Goal: Task Accomplishment & Management: Complete application form

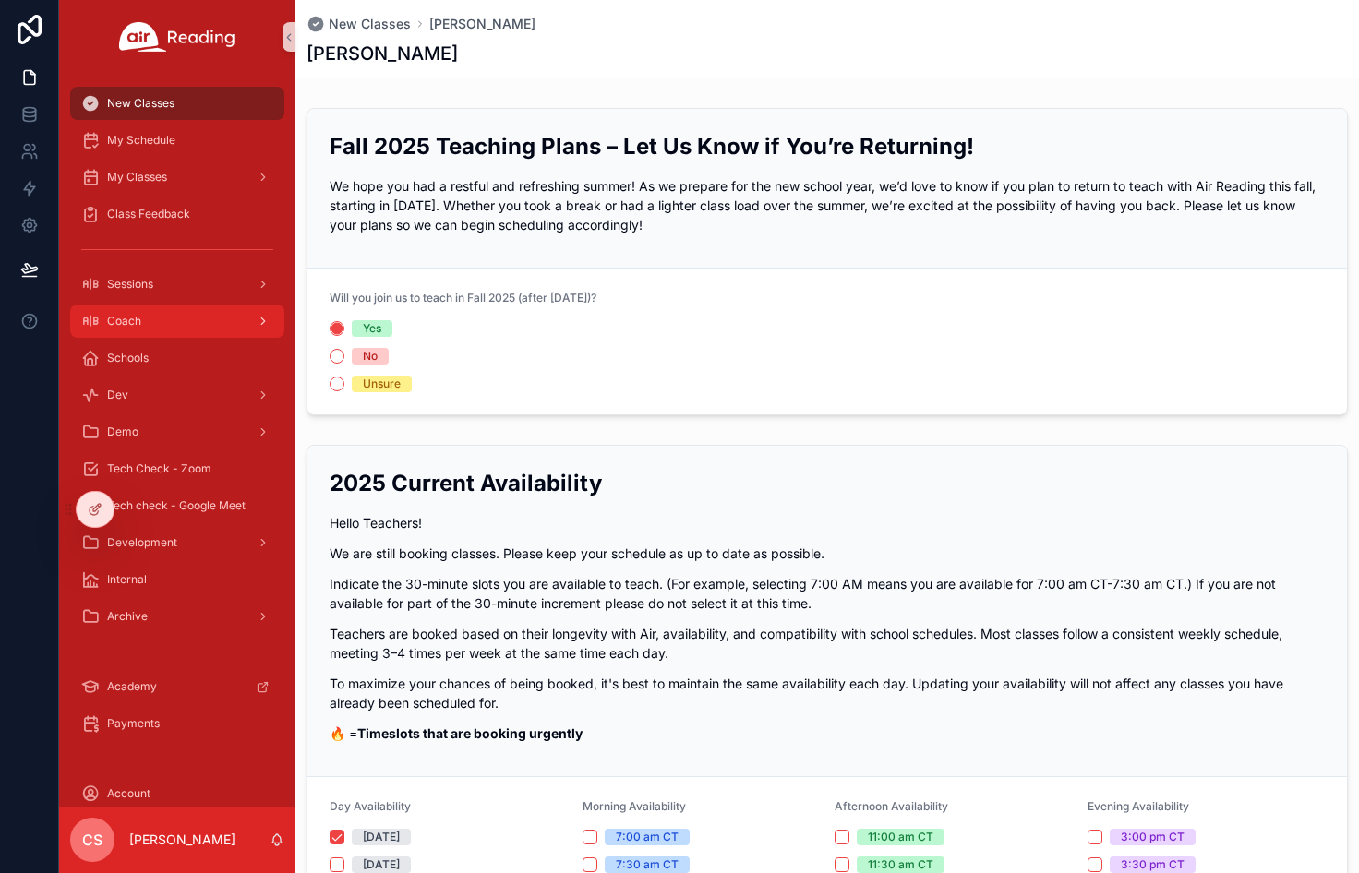
click at [199, 322] on div "Coach" at bounding box center [177, 321] width 192 height 30
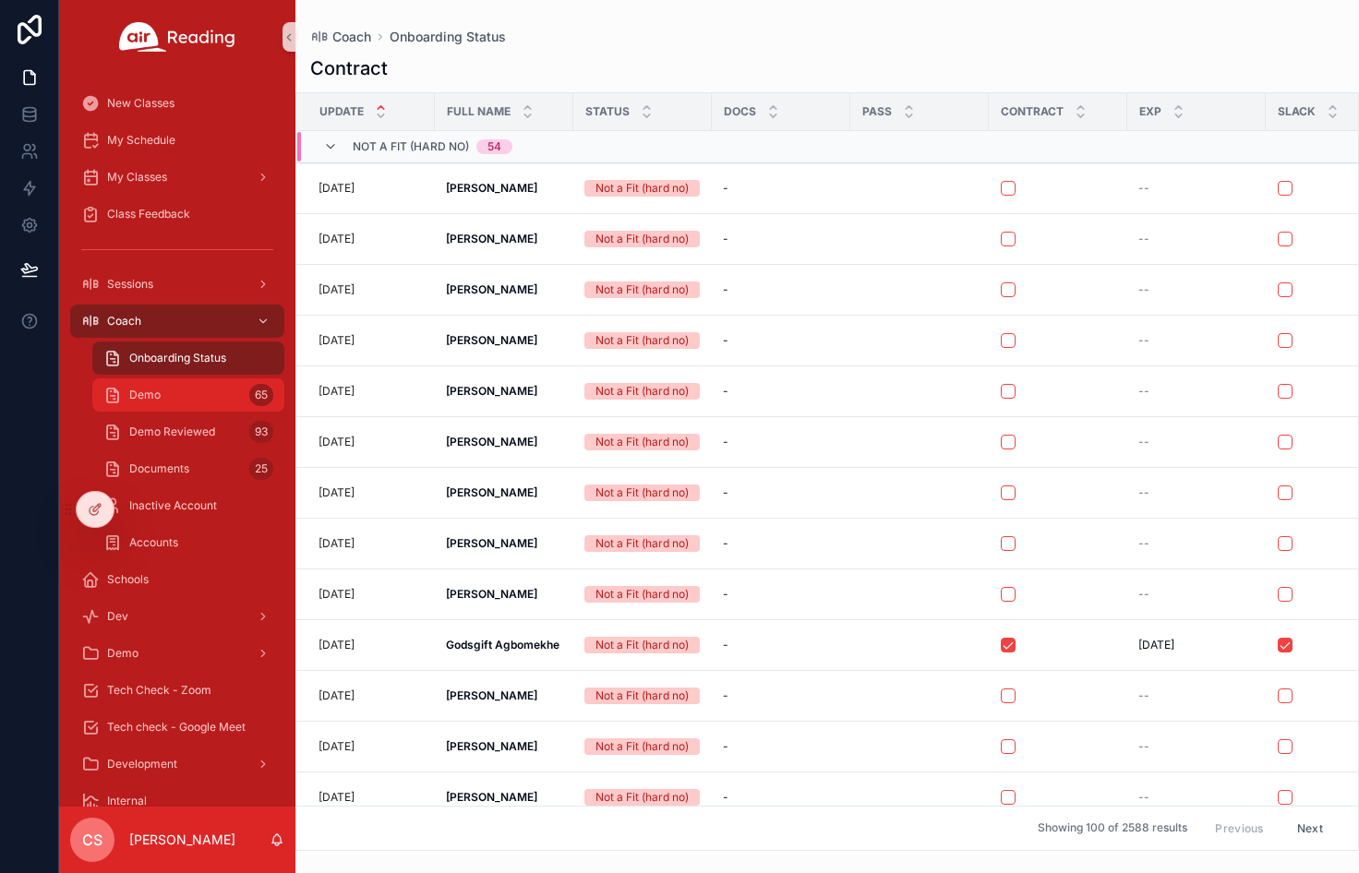
click at [161, 391] on div "Demo 65" at bounding box center [188, 395] width 170 height 30
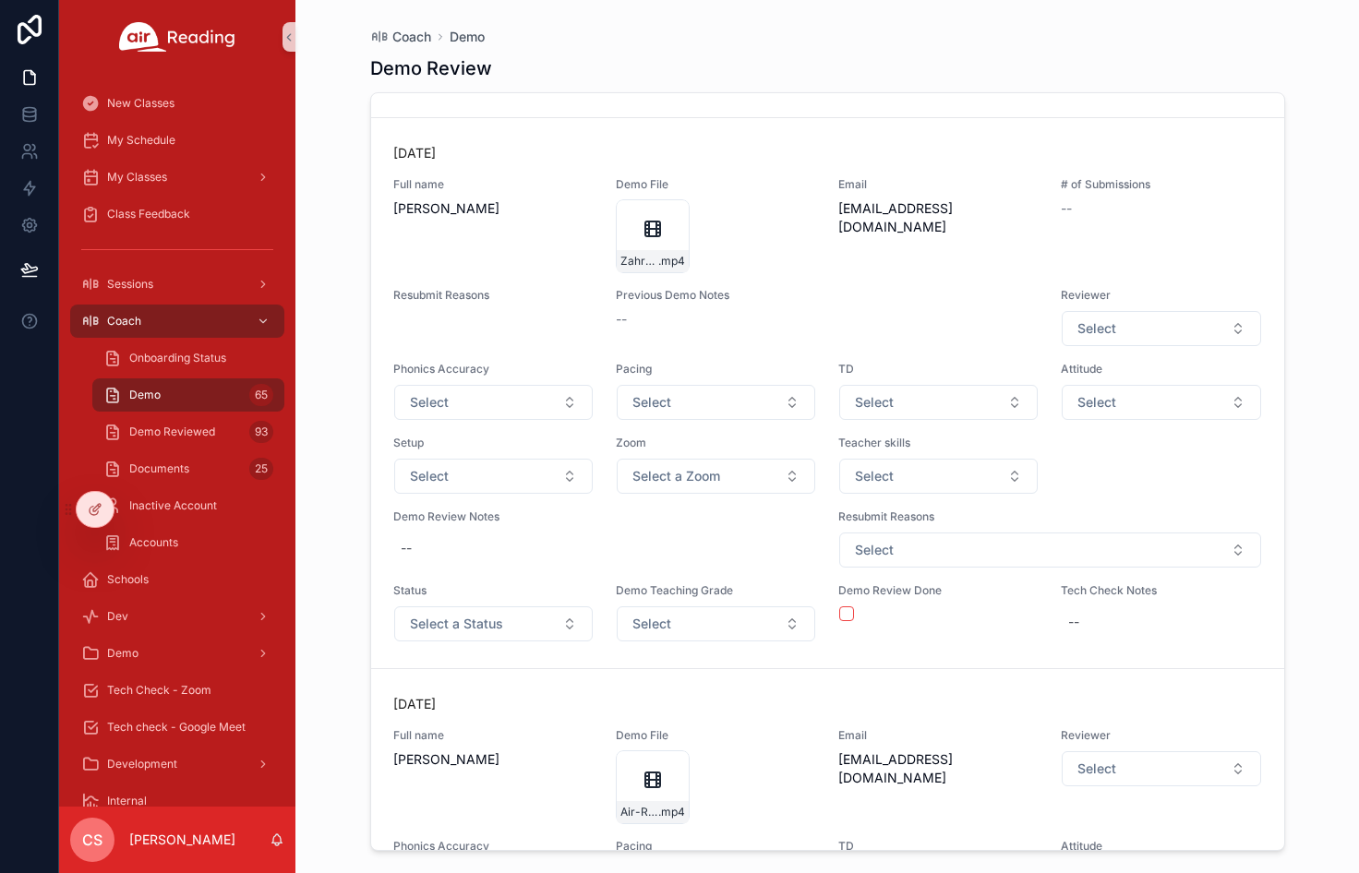
scroll to position [3790, 0]
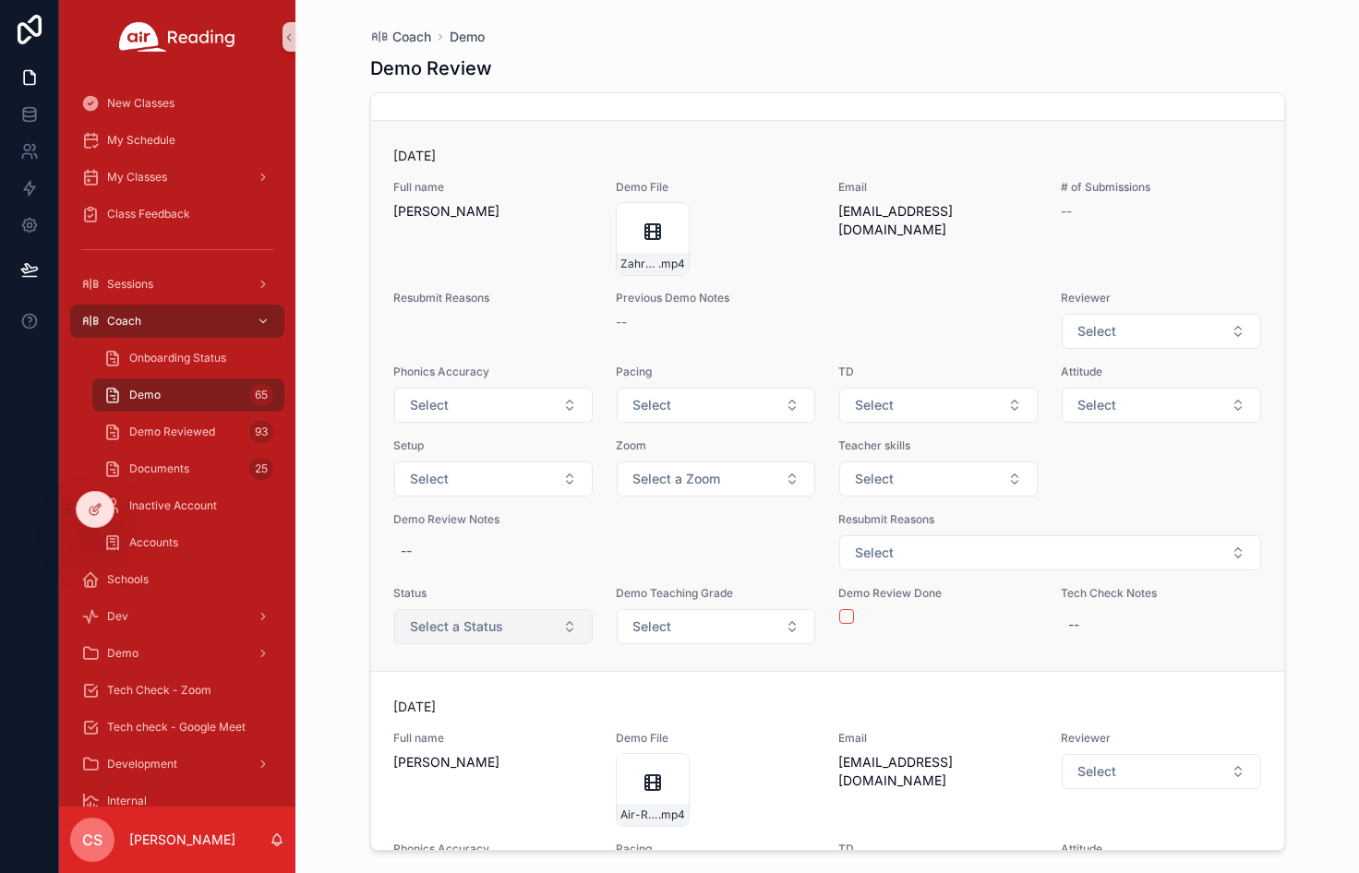
click at [476, 626] on span "Select a Status" at bounding box center [456, 626] width 93 height 18
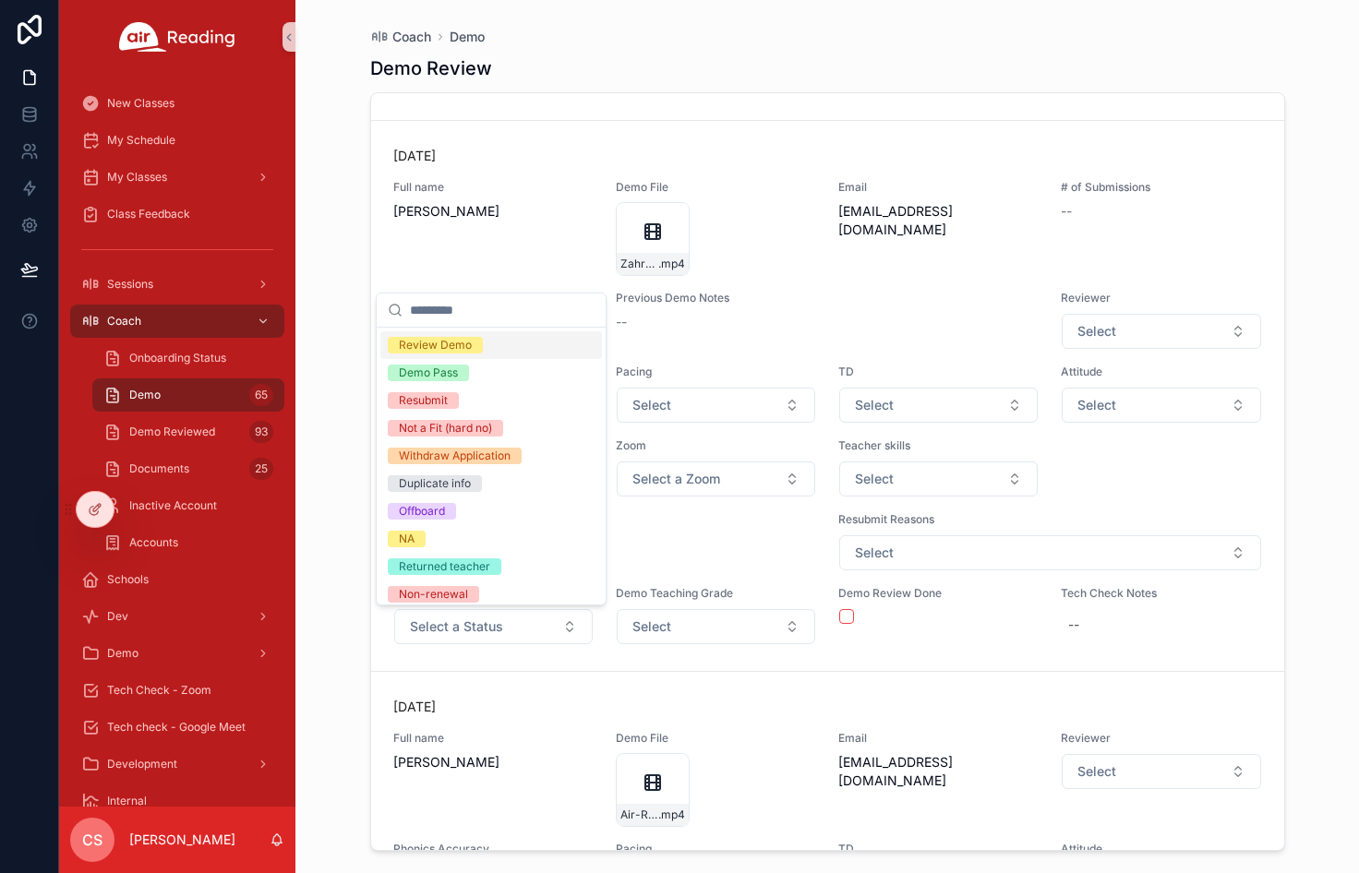
click at [477, 344] on span "Review Demo" at bounding box center [435, 345] width 95 height 17
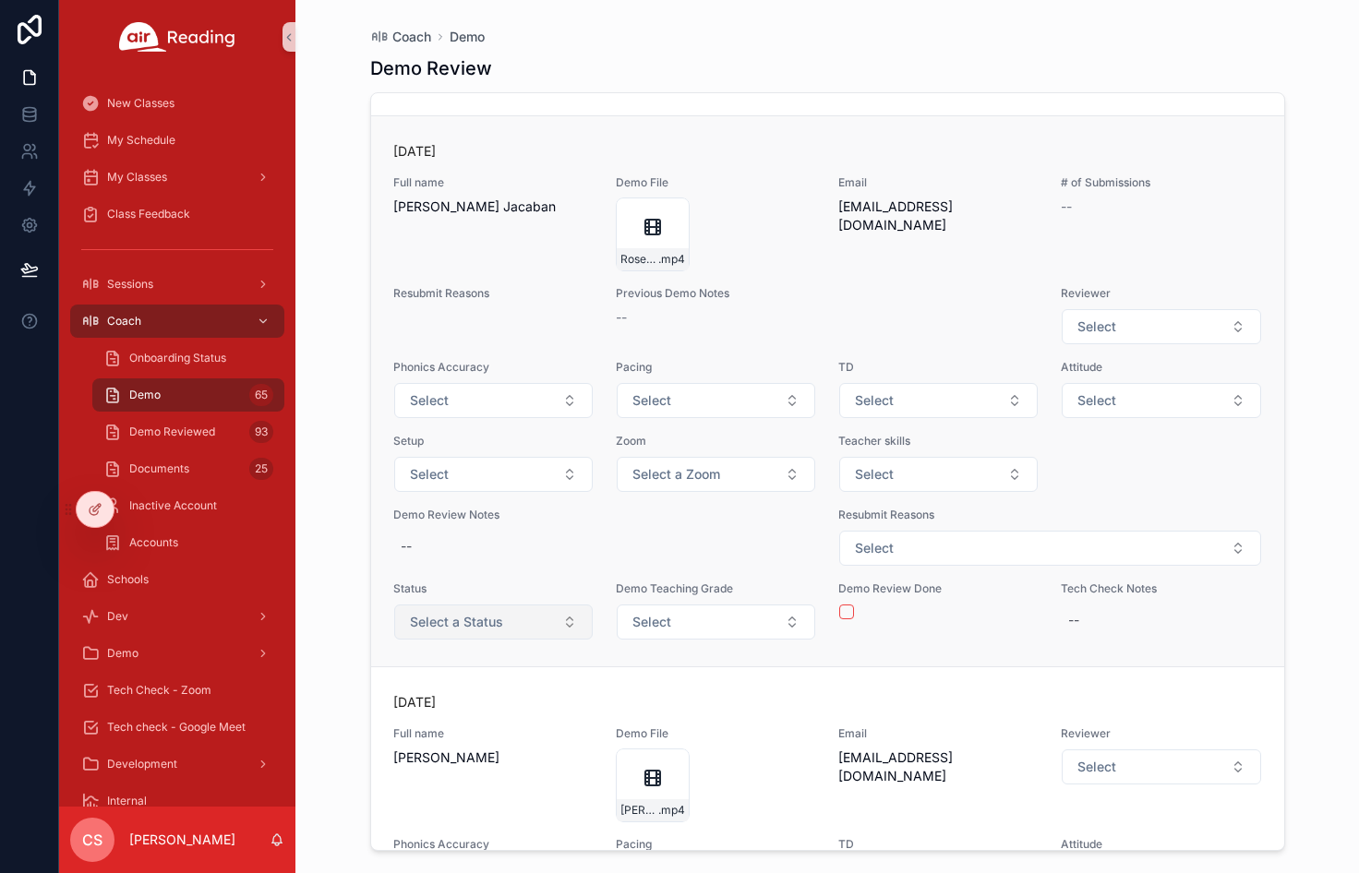
scroll to position [8375, 0]
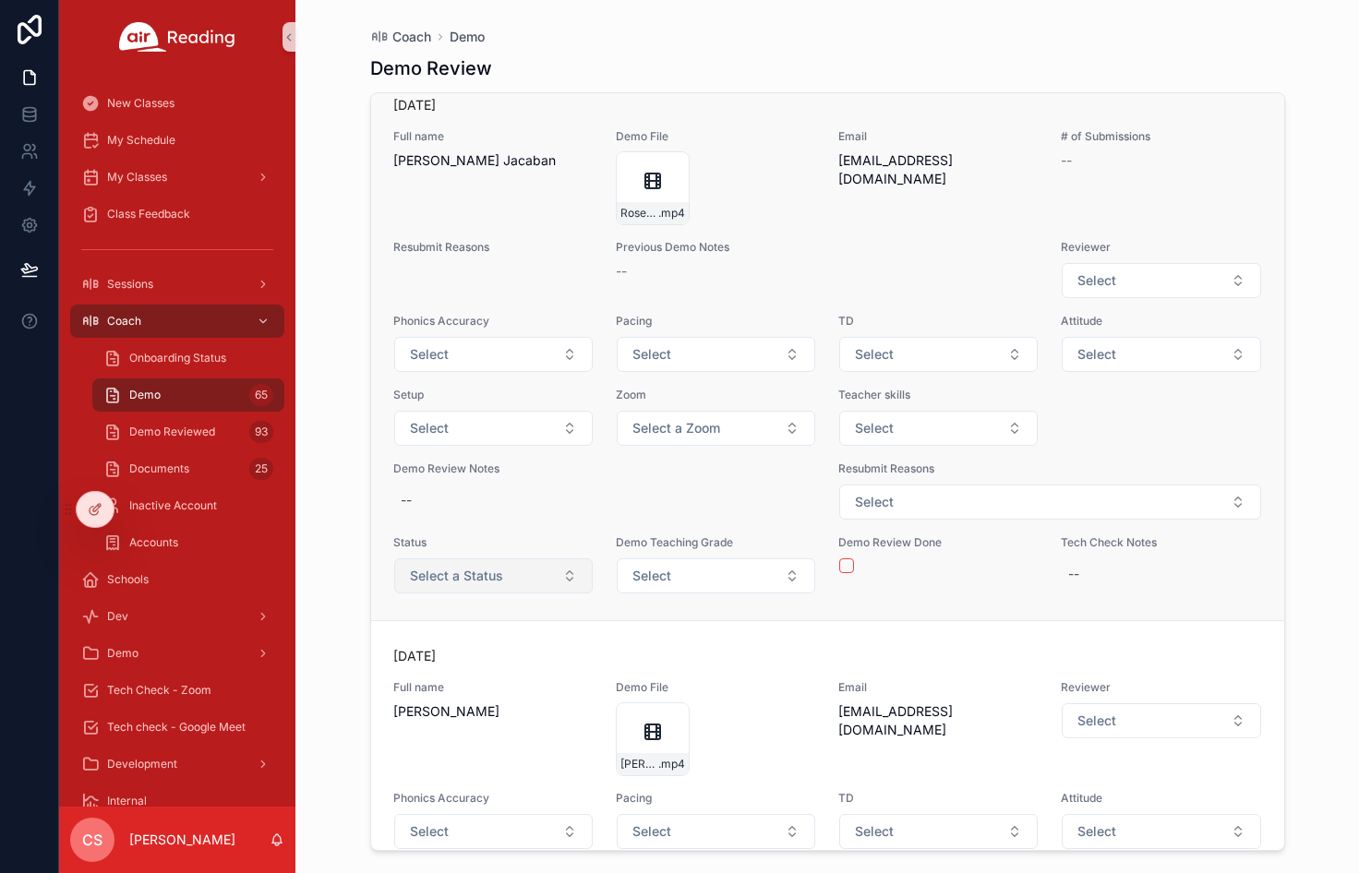
click at [500, 577] on span "Select a Status" at bounding box center [456, 576] width 93 height 18
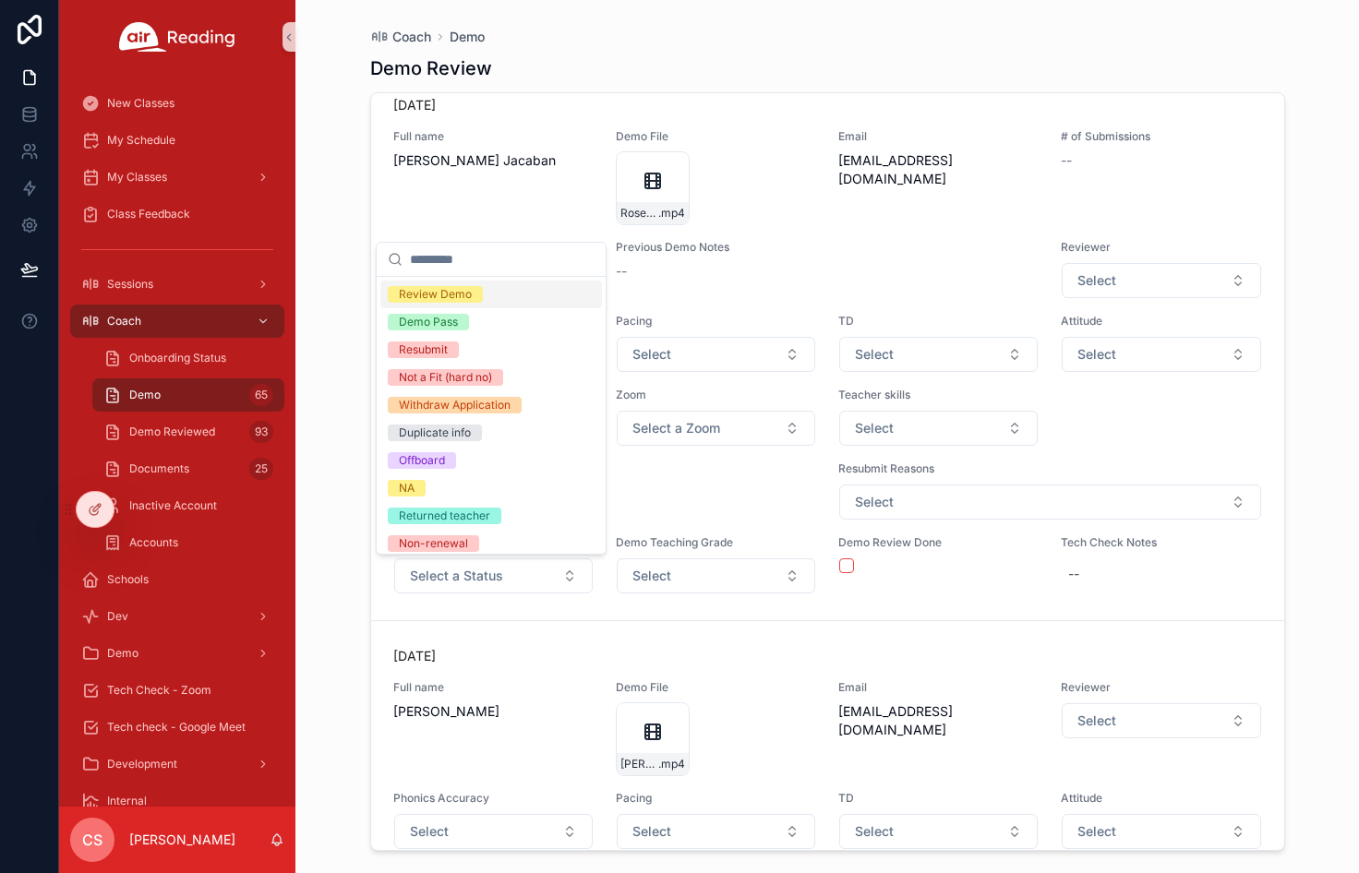
click at [473, 286] on span "Review Demo" at bounding box center [435, 294] width 95 height 17
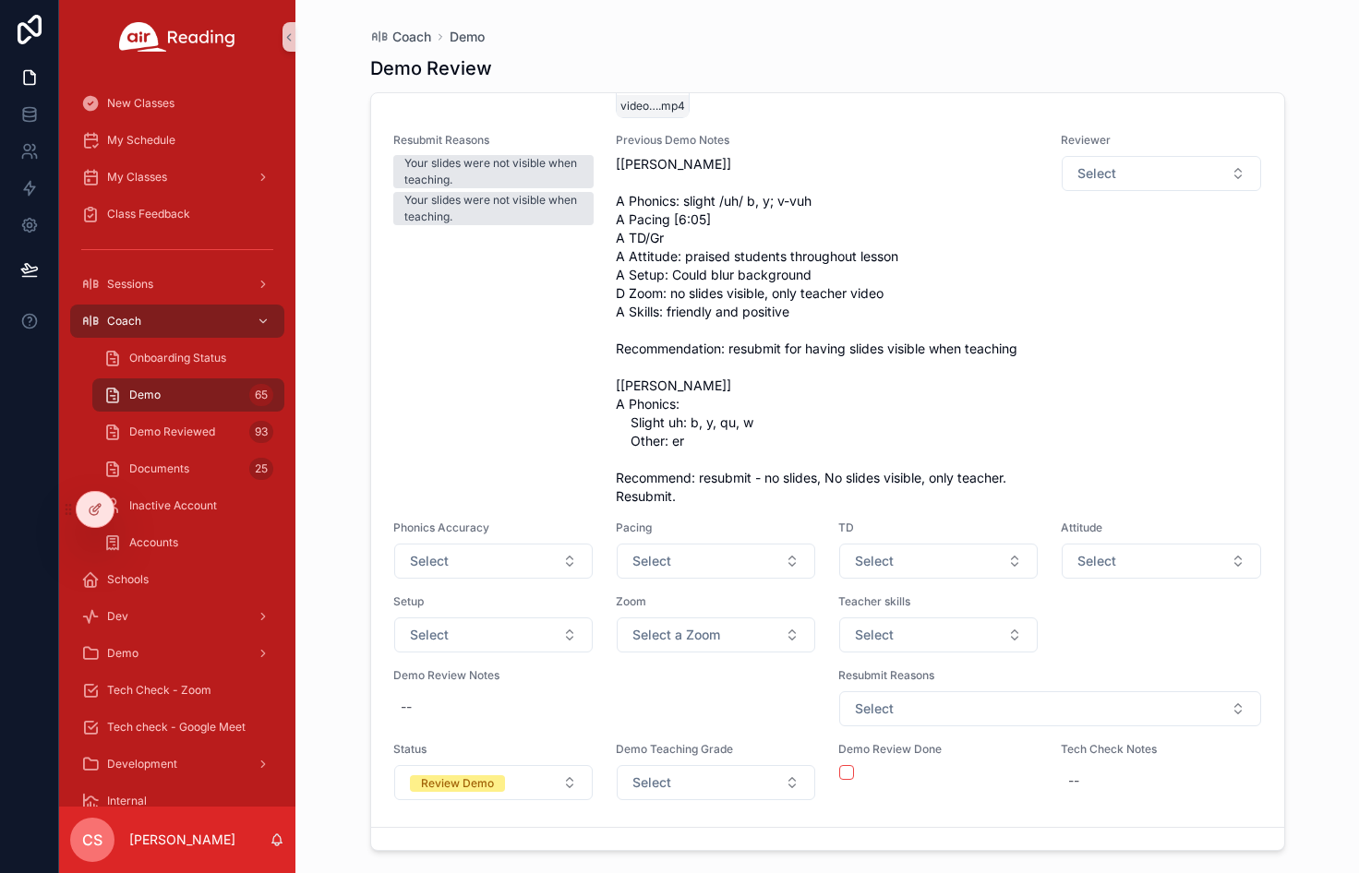
scroll to position [13087, 0]
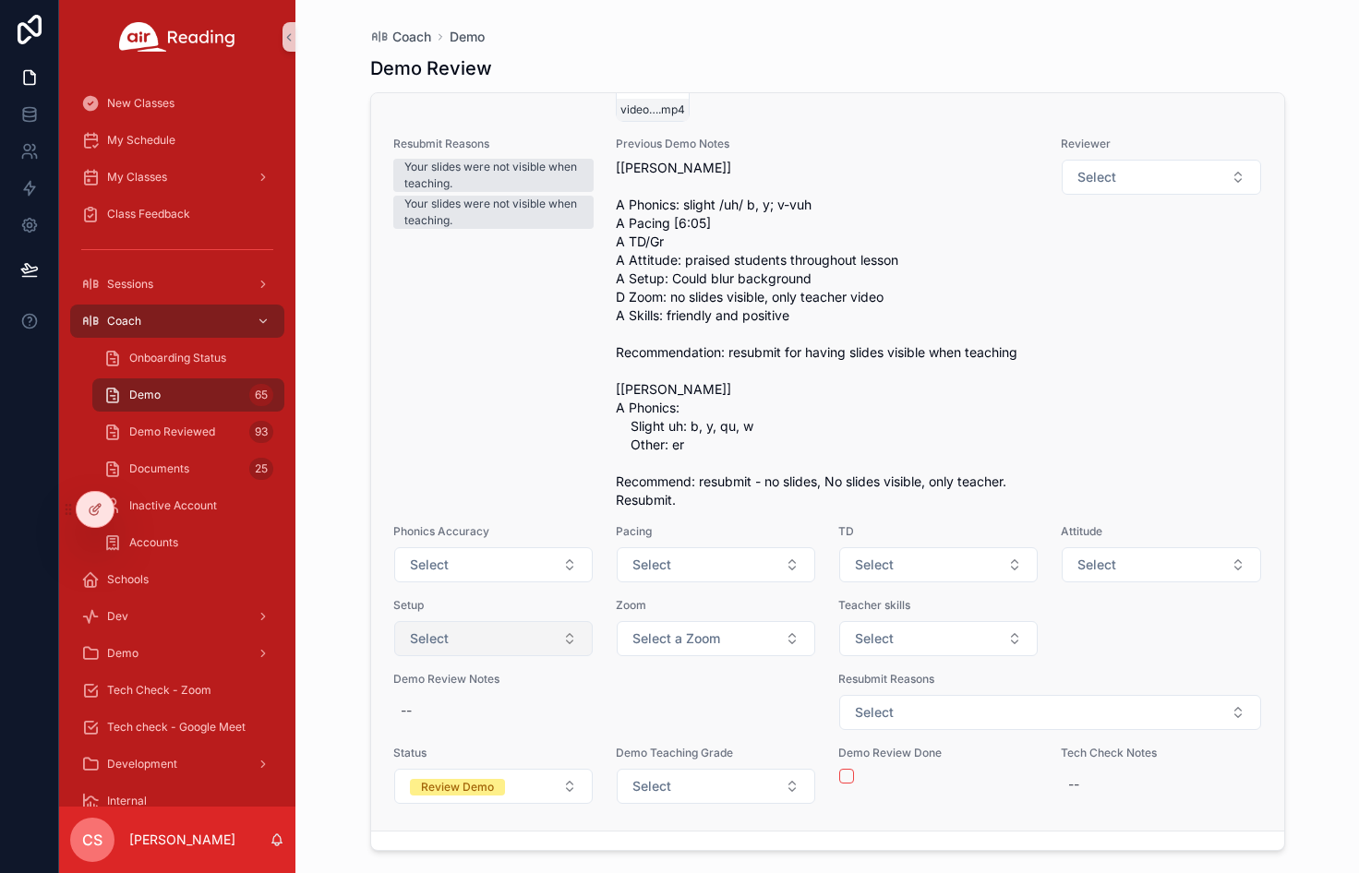
click at [495, 637] on button "Select" at bounding box center [493, 638] width 198 height 35
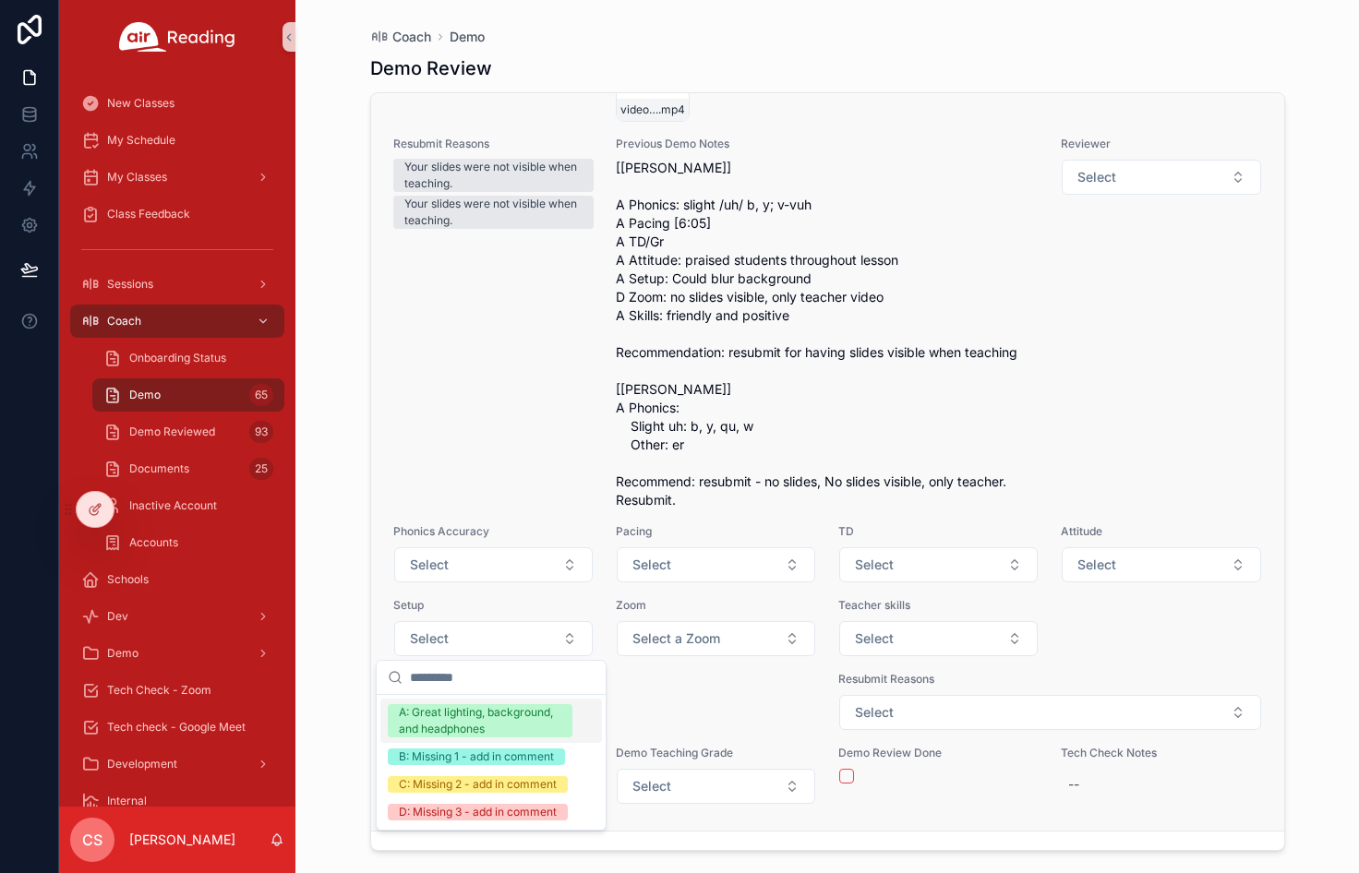
click at [384, 473] on div "[DATE] Full name [PERSON_NAME] Demo File video_air_nb .mp4 Email [EMAIL_ADDRESS…" at bounding box center [827, 398] width 913 height 865
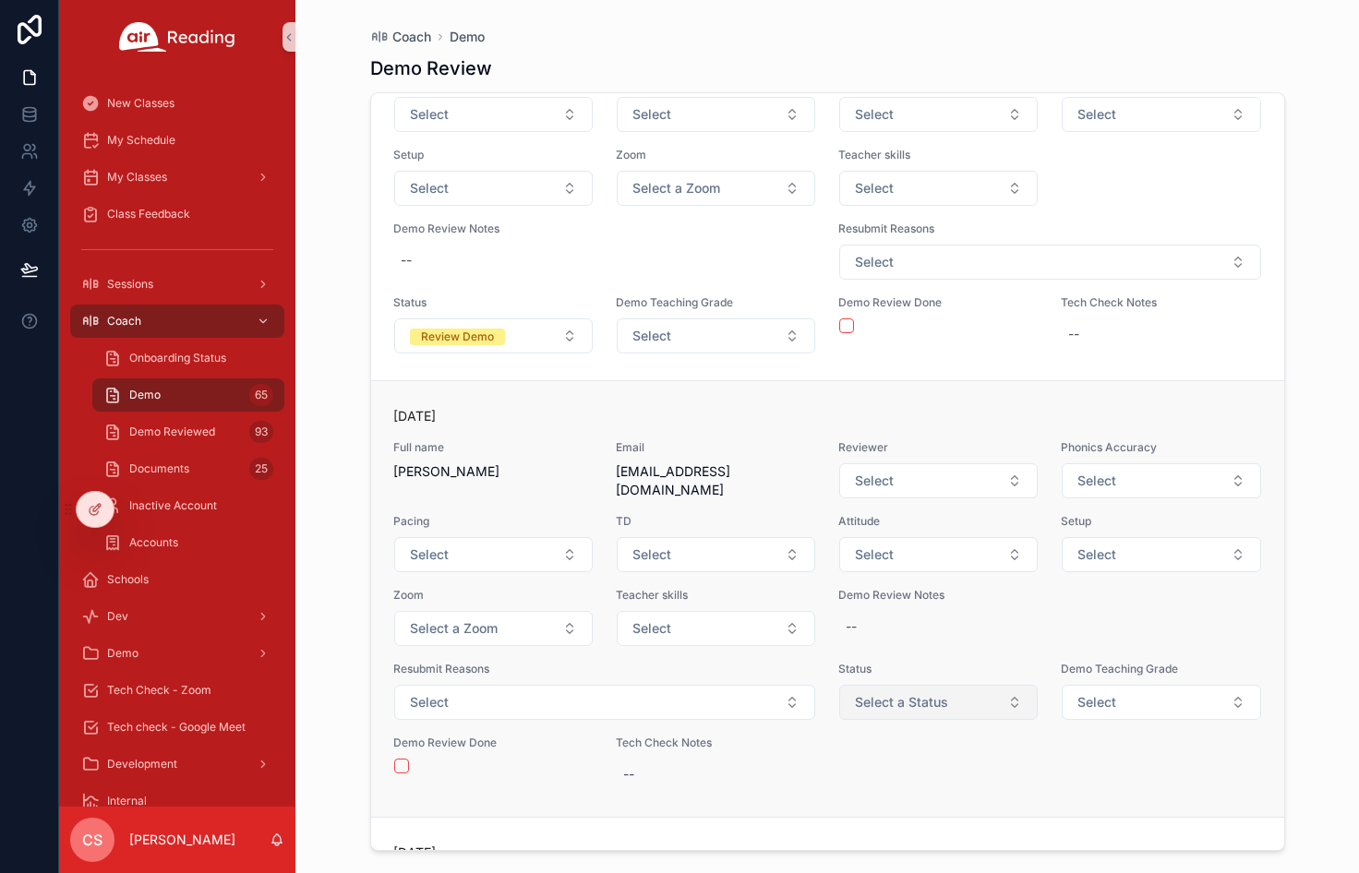
scroll to position [20715, 0]
click at [894, 699] on span "Select a Status" at bounding box center [901, 704] width 93 height 18
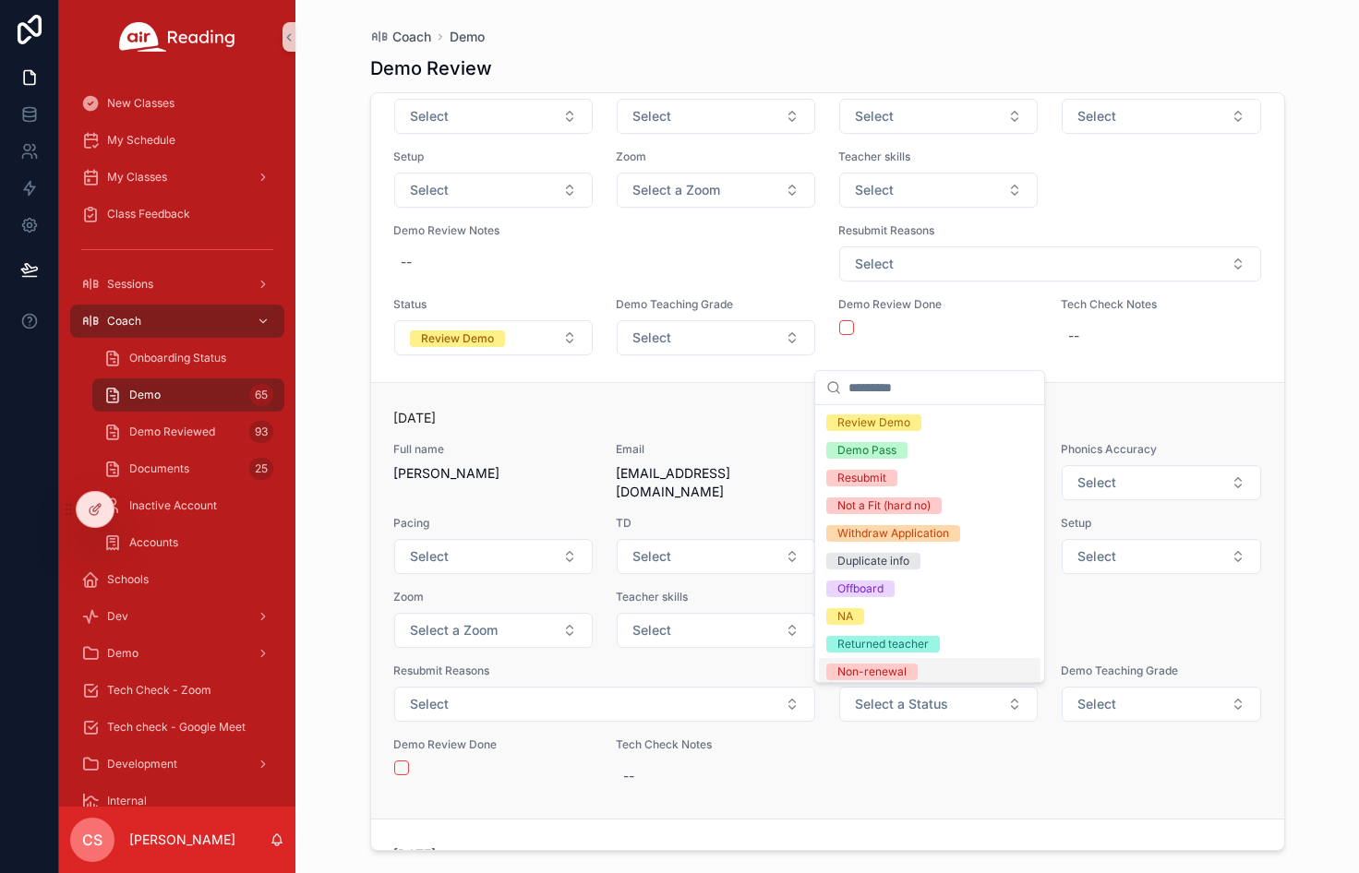
click at [835, 744] on div "[DATE] Full name [PERSON_NAME] Email [EMAIL_ADDRESS][DOMAIN_NAME] Reviewer Sele…" at bounding box center [827, 601] width 869 height 384
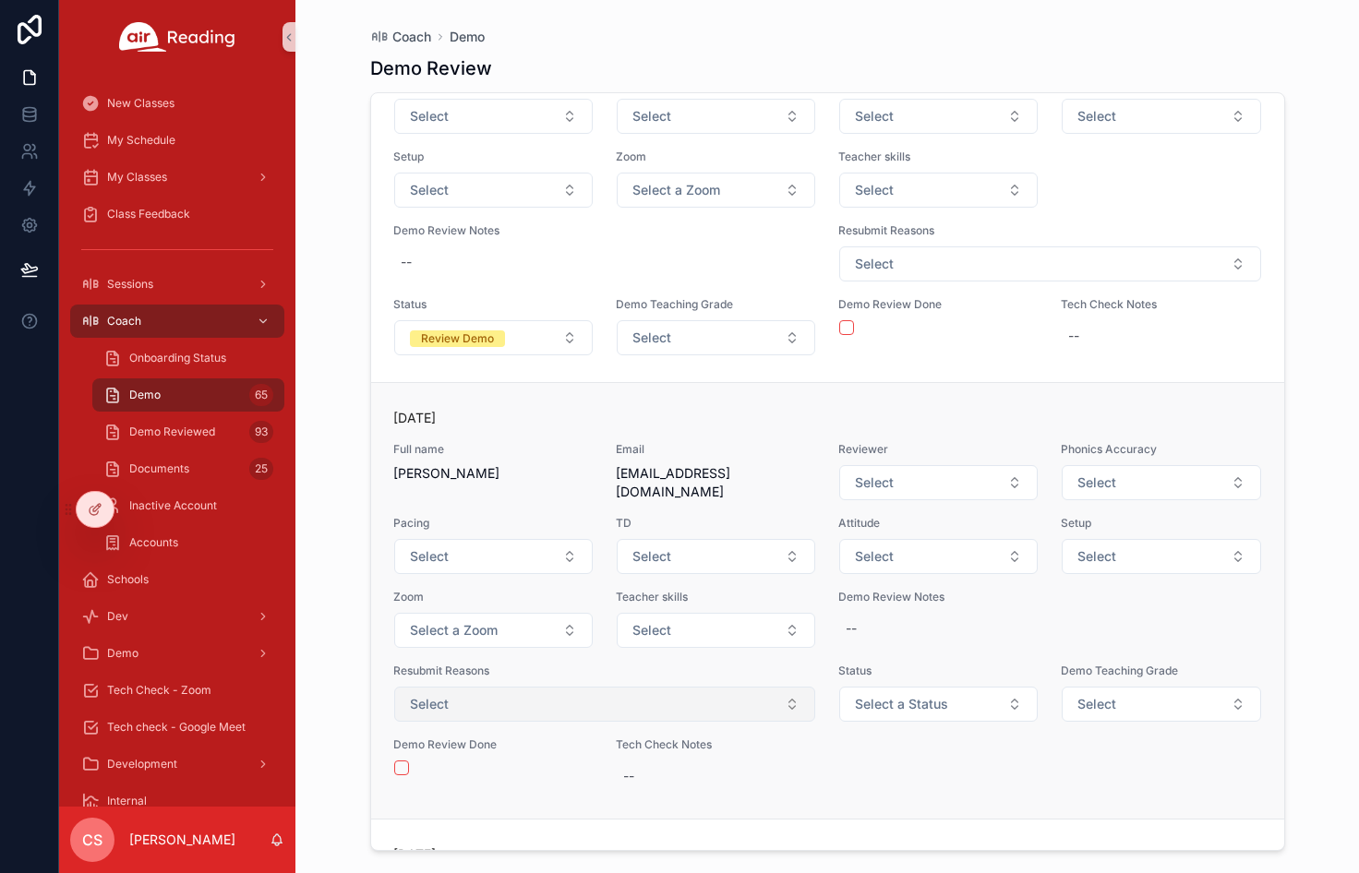
click at [759, 701] on button "Select" at bounding box center [605, 704] width 422 height 35
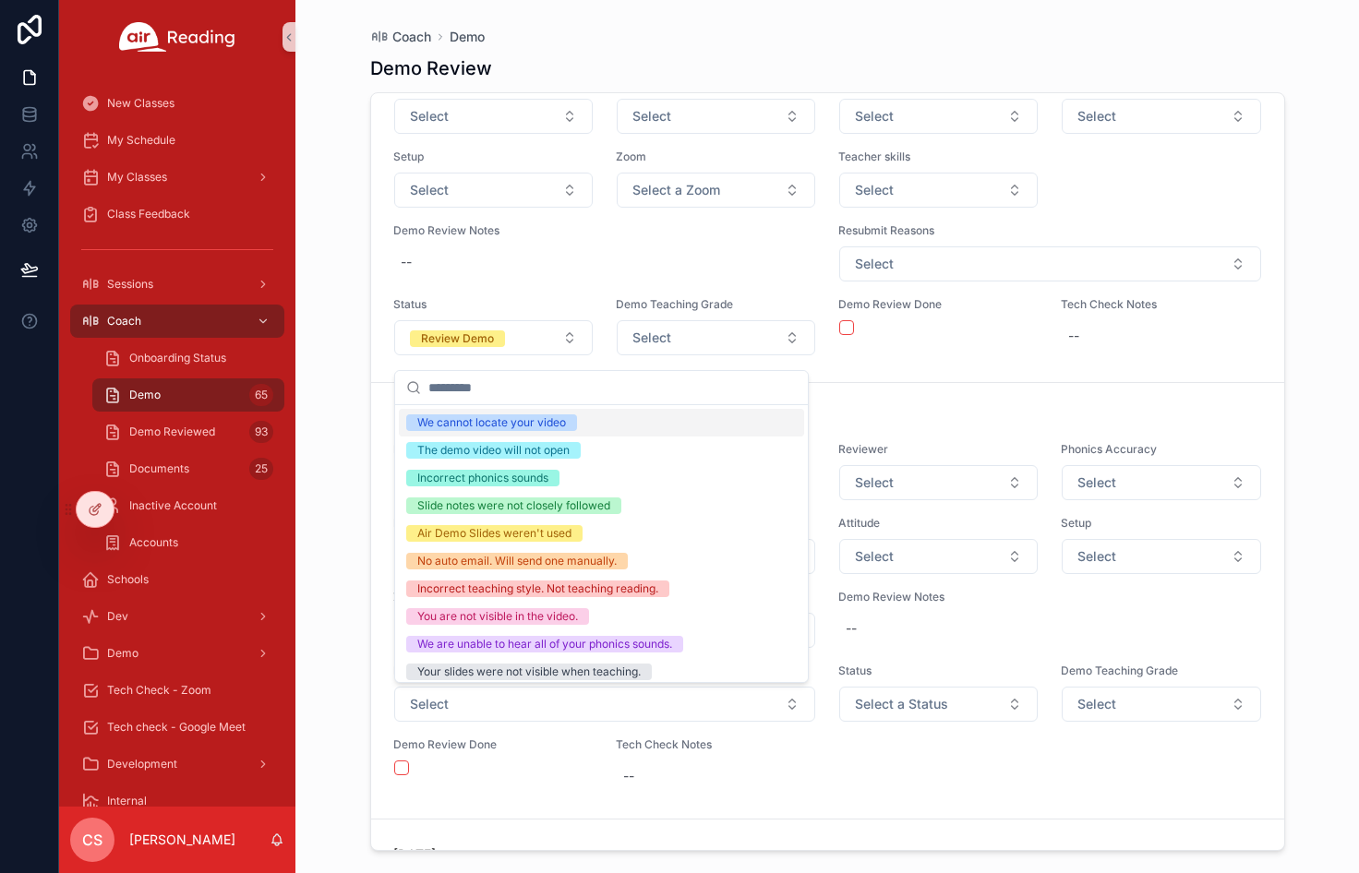
click at [698, 425] on div "We cannot locate your video" at bounding box center [601, 423] width 405 height 28
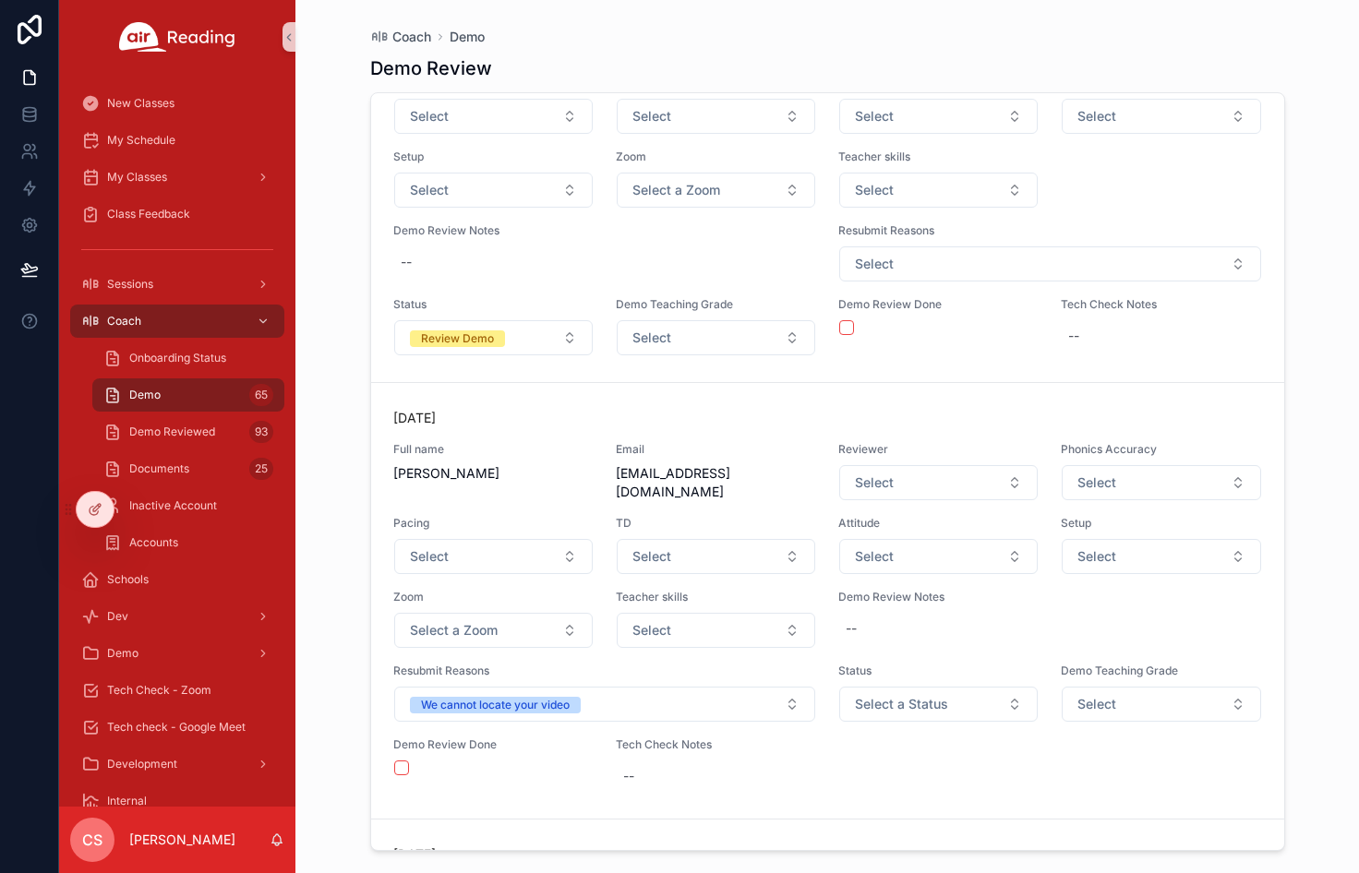
click at [907, 706] on span "Select a Status" at bounding box center [901, 704] width 93 height 18
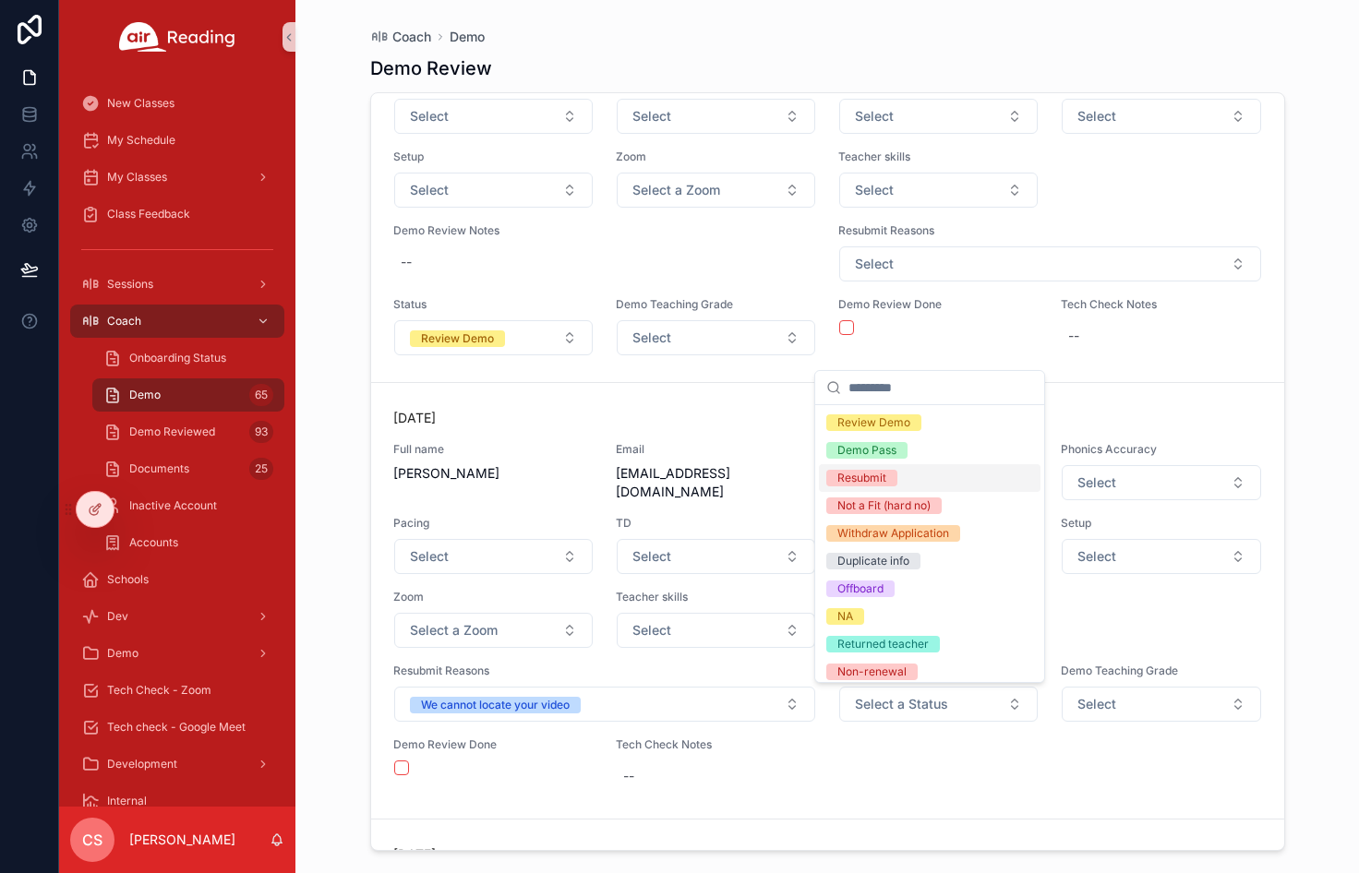
click at [888, 477] on span "Resubmit" at bounding box center [861, 478] width 71 height 17
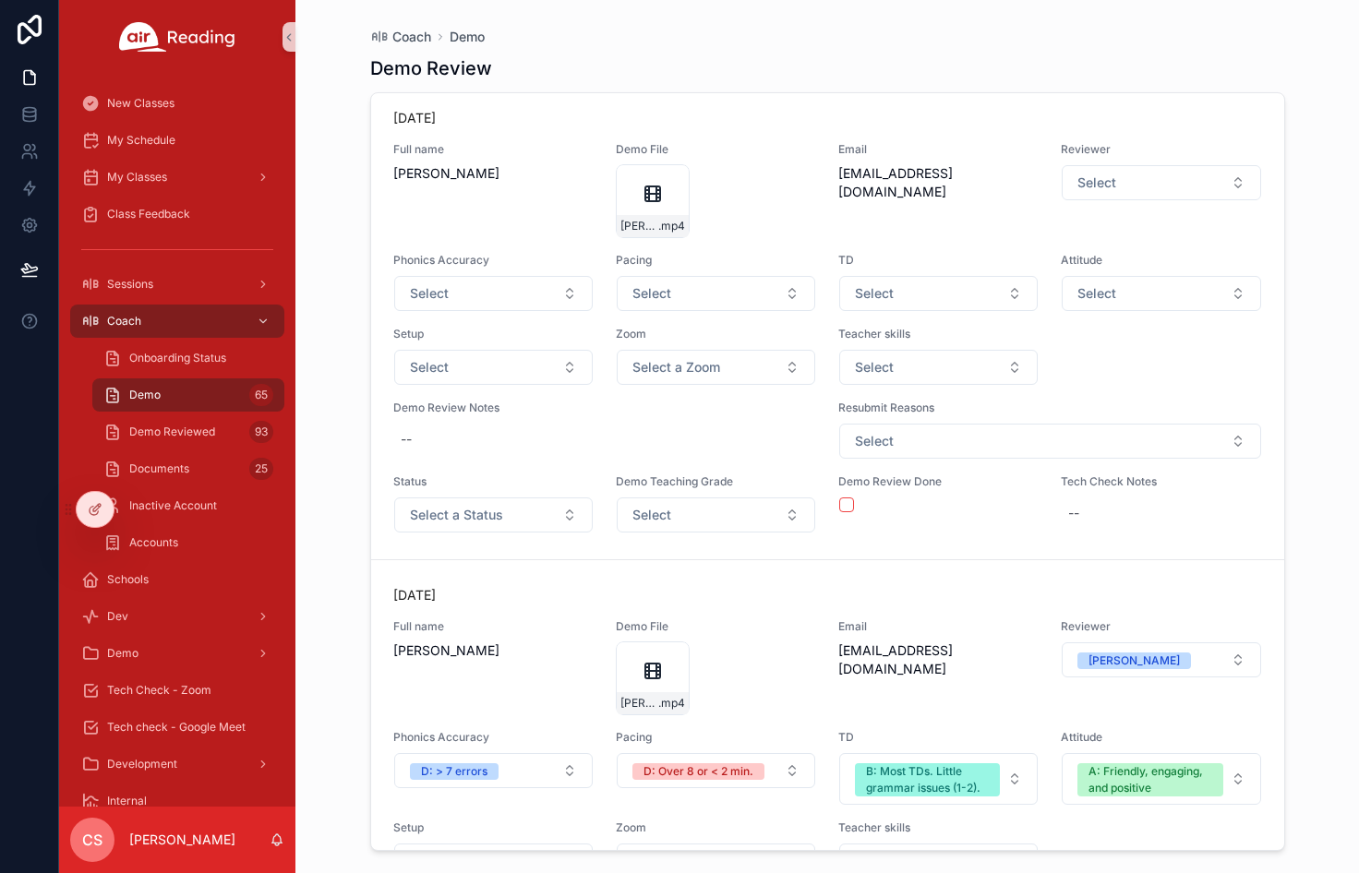
scroll to position [22400, 0]
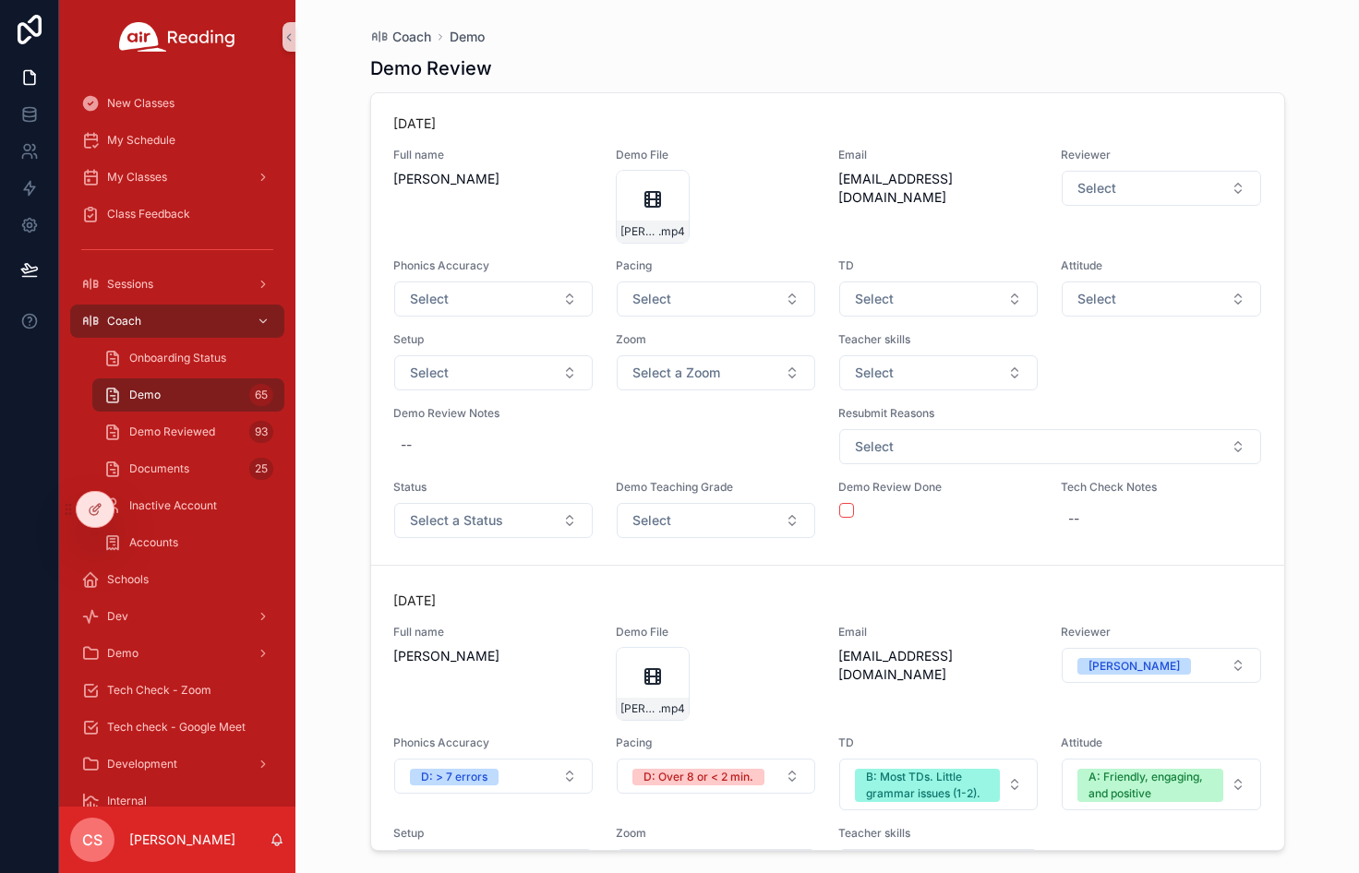
click at [490, 517] on span "Select a Status" at bounding box center [456, 520] width 93 height 18
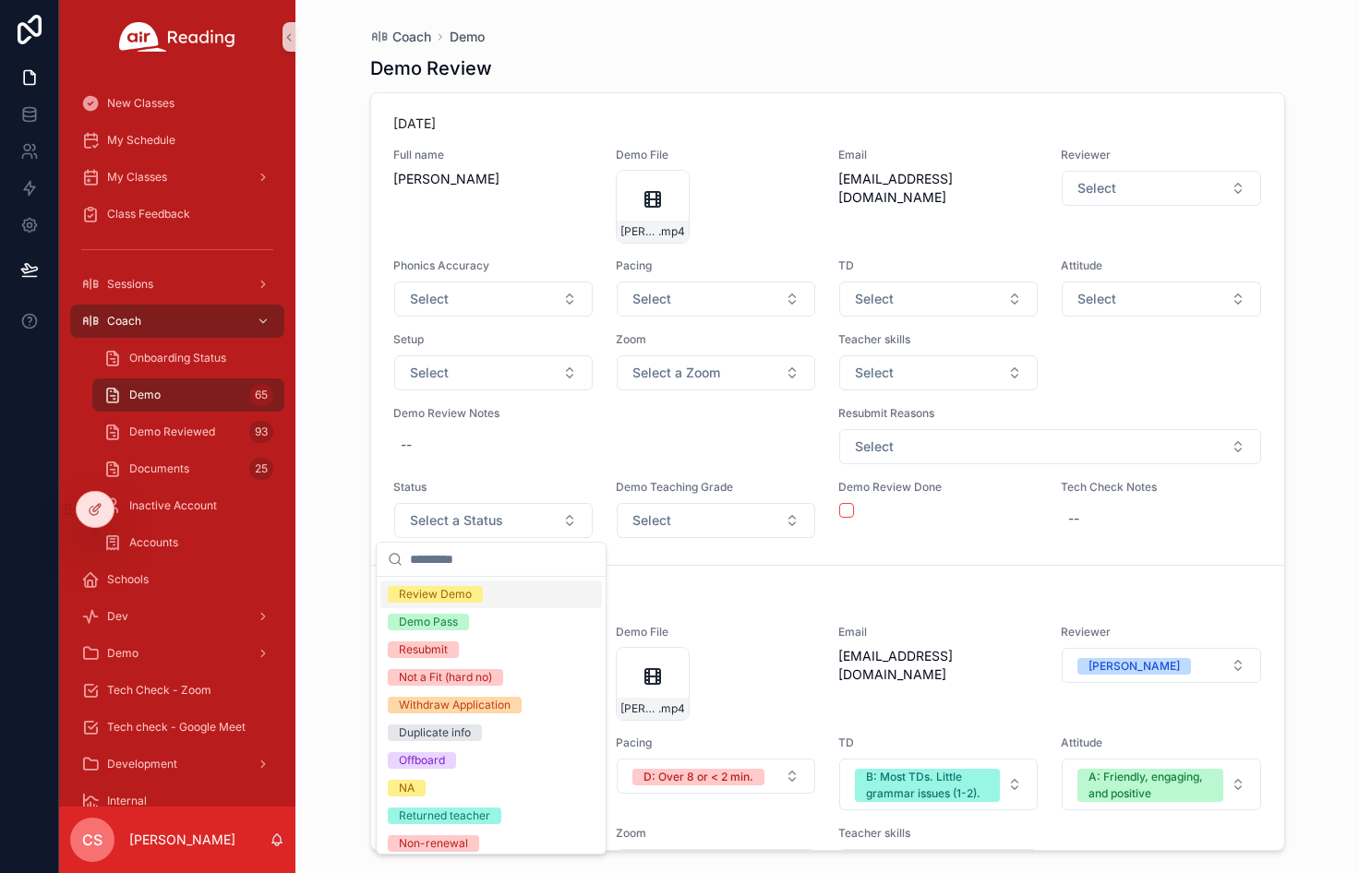
click at [541, 583] on div "Review Demo" at bounding box center [491, 595] width 222 height 28
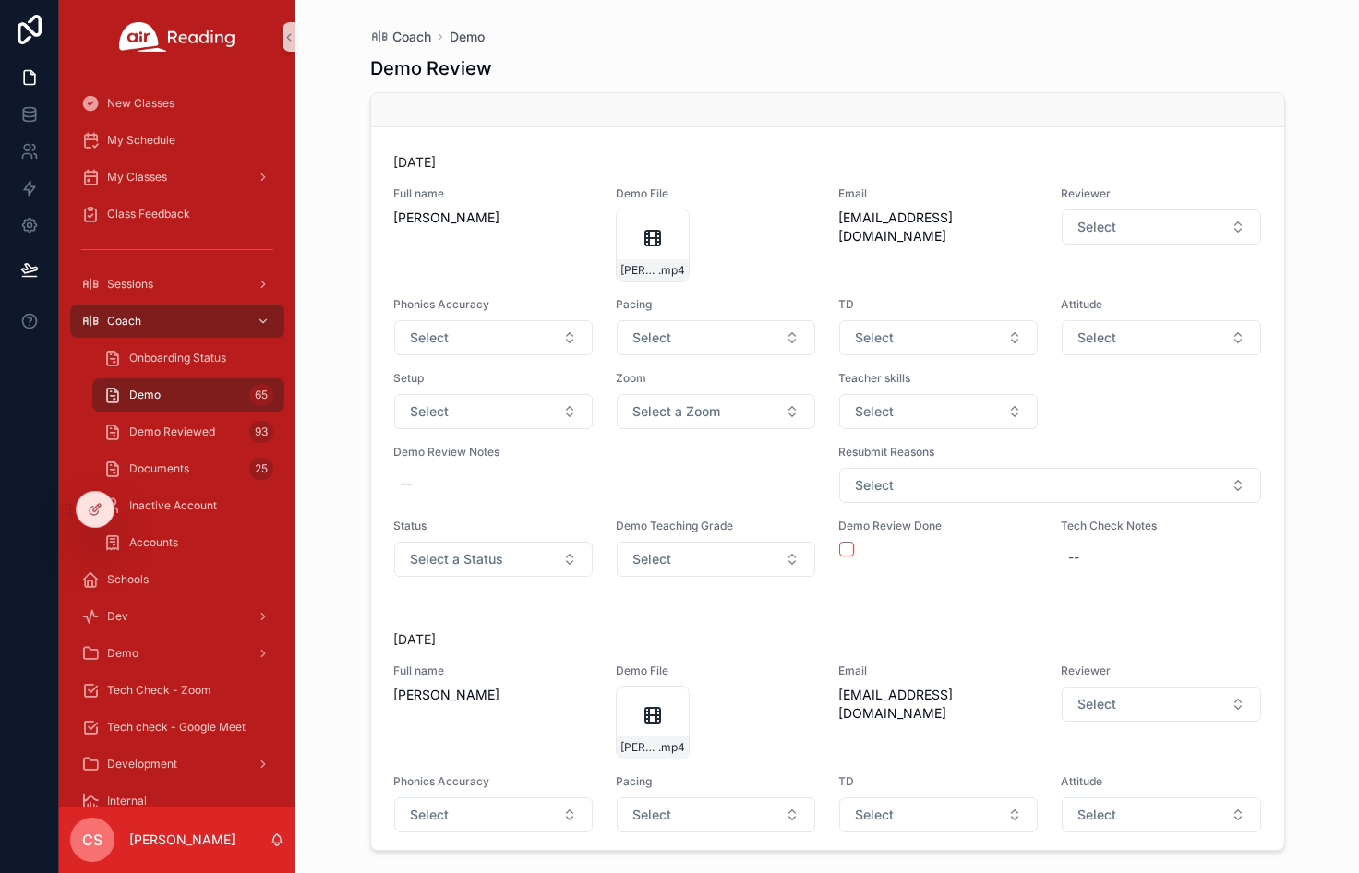
scroll to position [24336, 0]
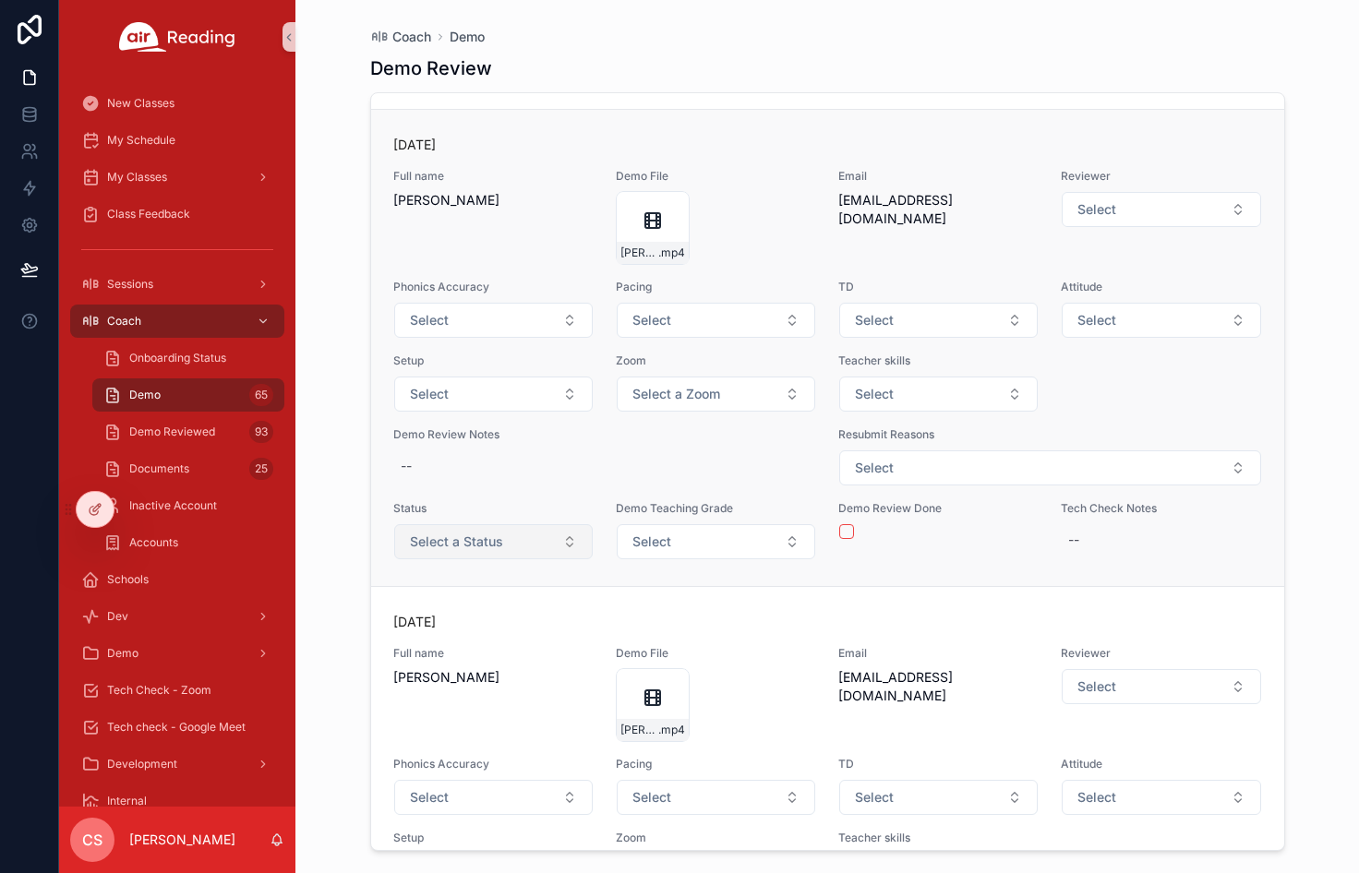
click at [557, 559] on button "Select a Status" at bounding box center [493, 541] width 198 height 35
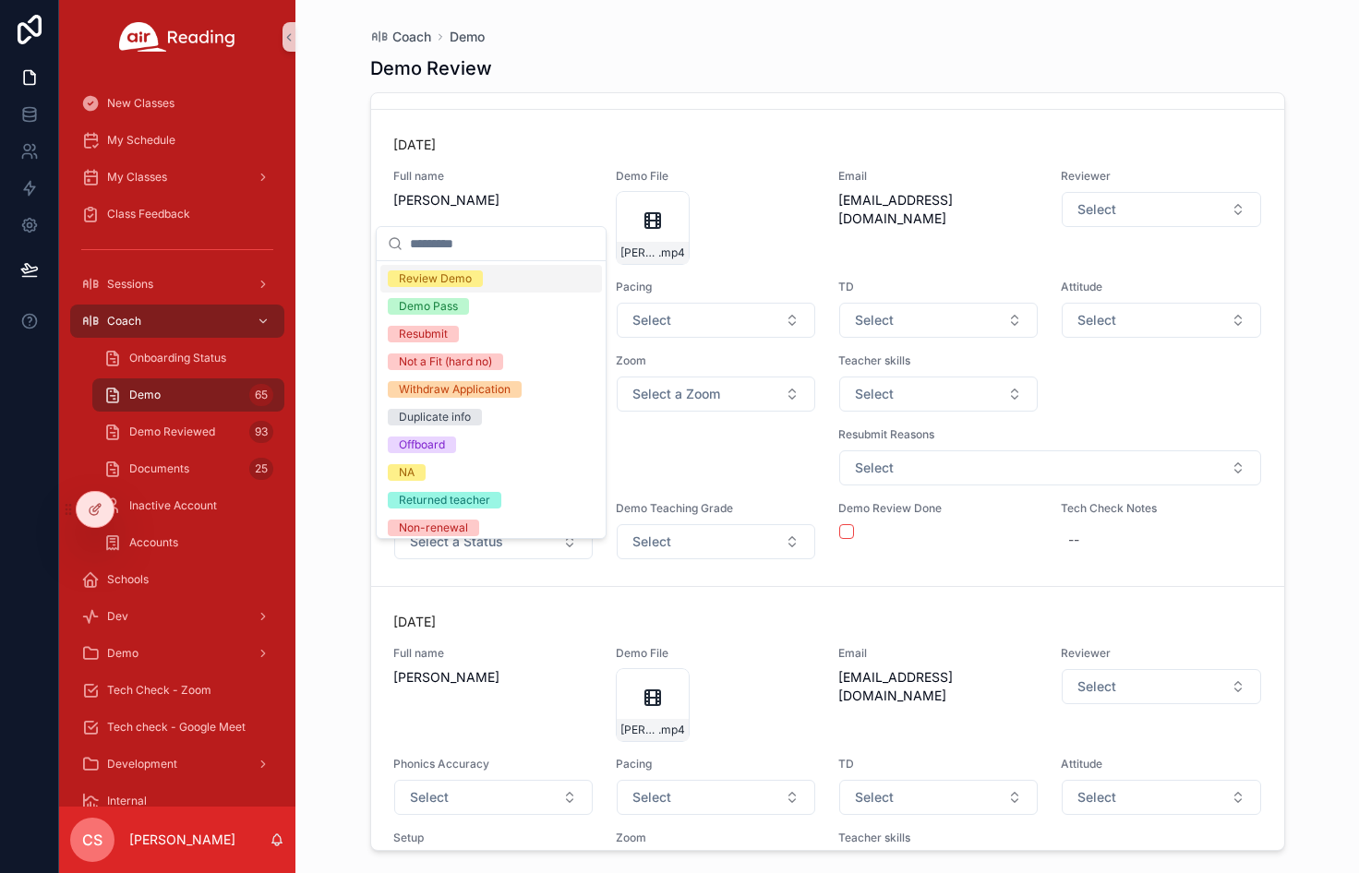
click at [521, 267] on div "Review Demo" at bounding box center [491, 279] width 222 height 28
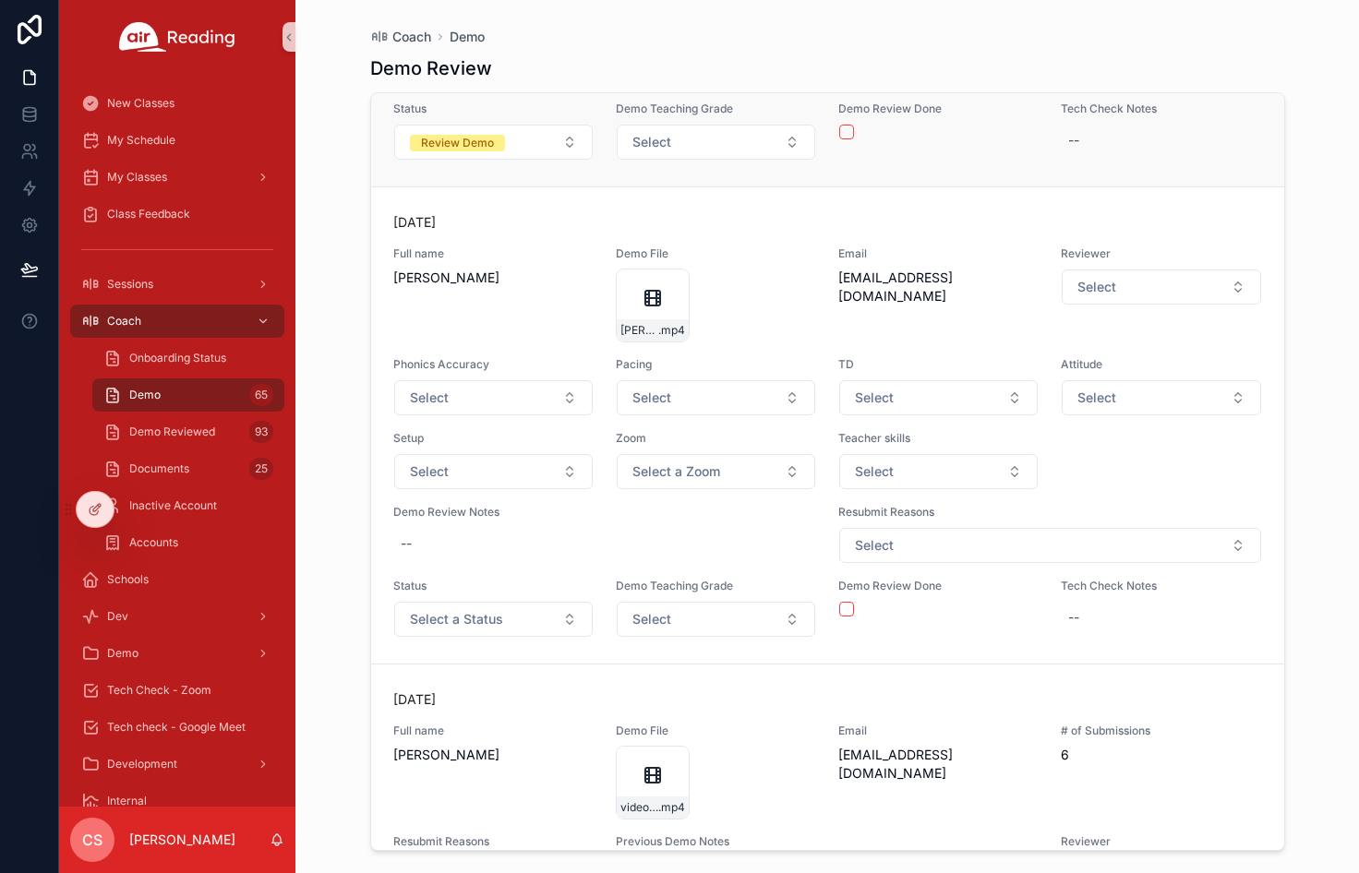
scroll to position [24738, 0]
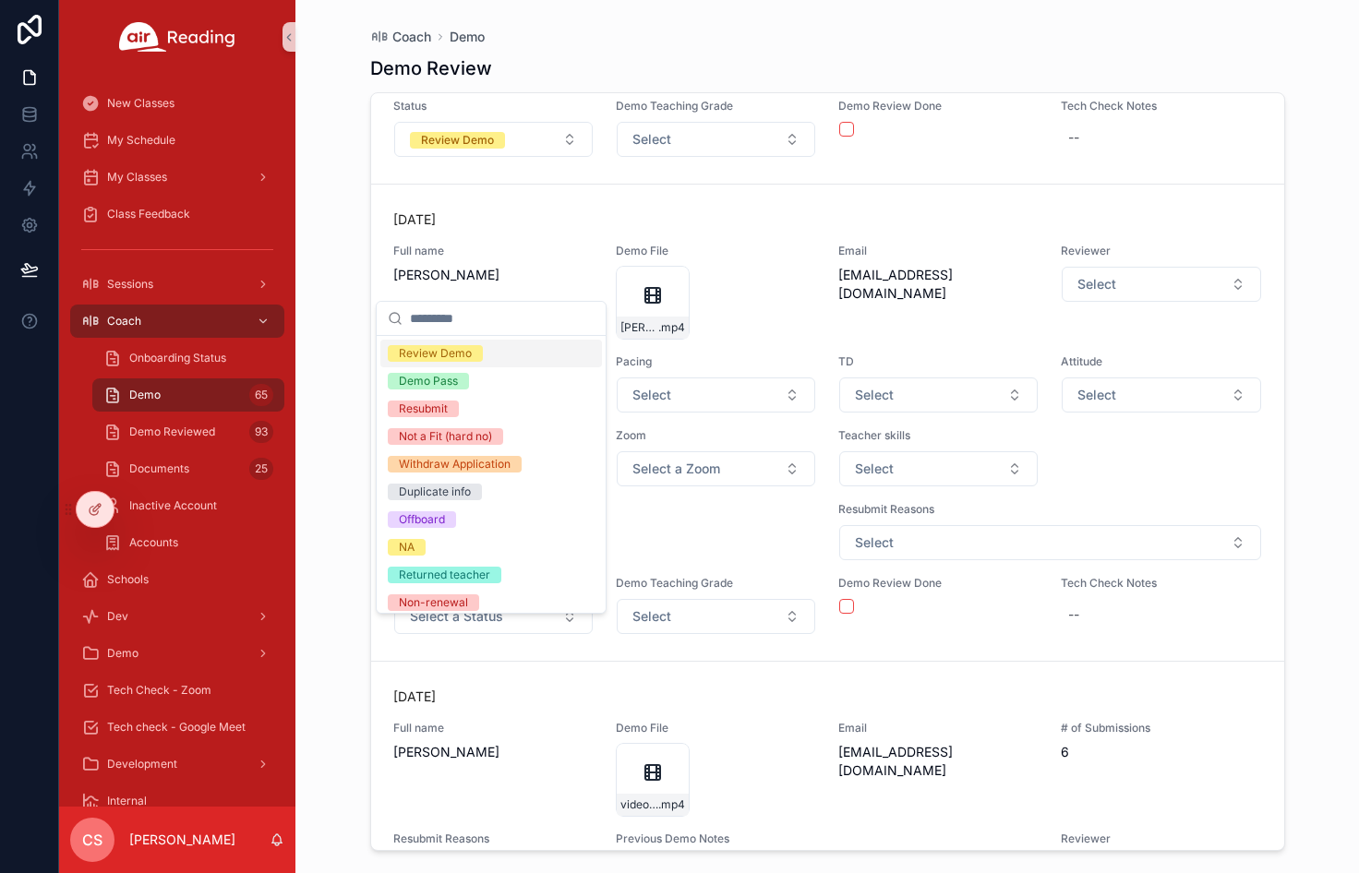
click at [498, 357] on div "Review Demo" at bounding box center [491, 354] width 222 height 28
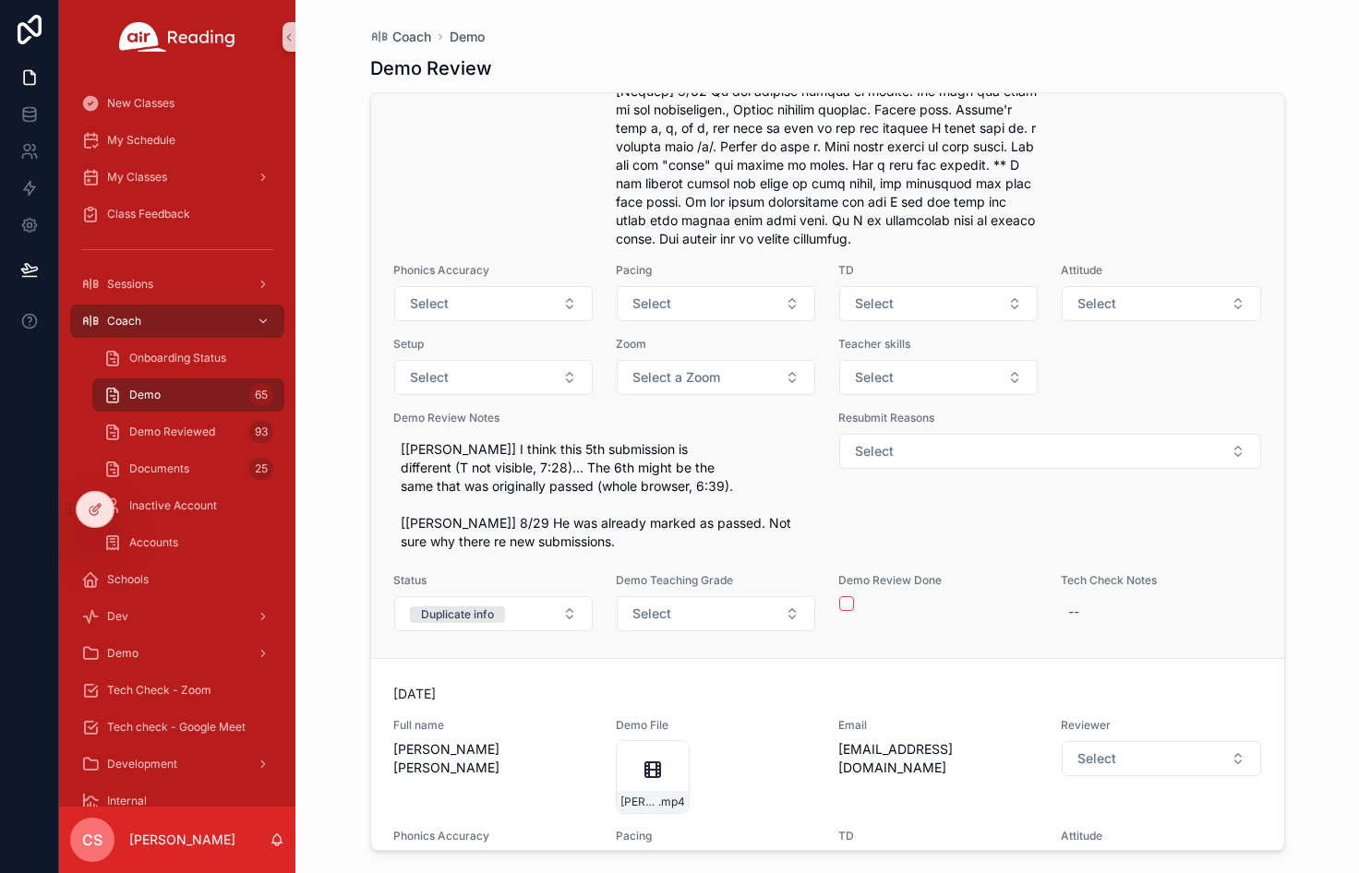
scroll to position [25679, 0]
click at [840, 608] on button "scrollable content" at bounding box center [846, 600] width 15 height 15
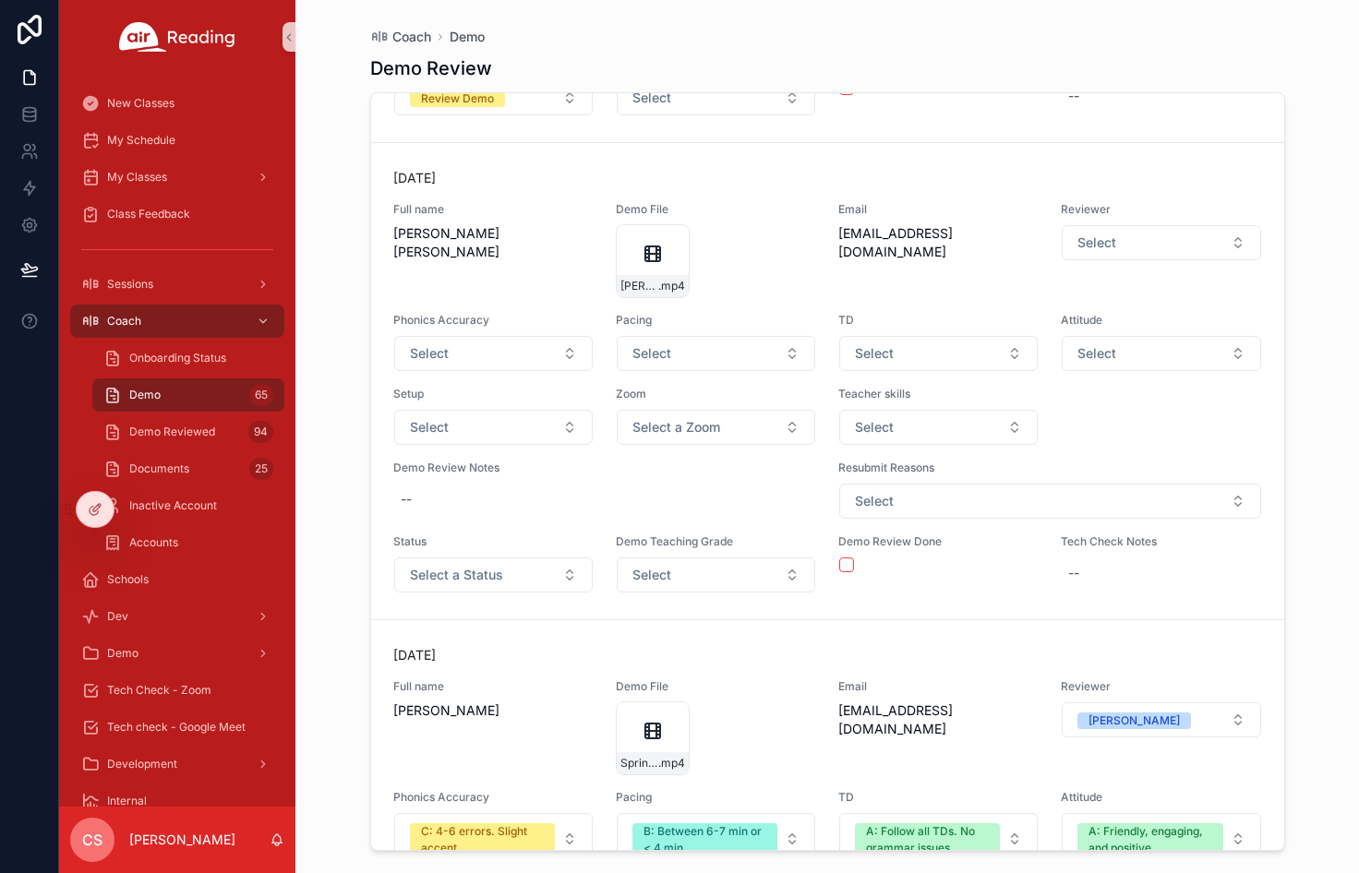
scroll to position [25259, 0]
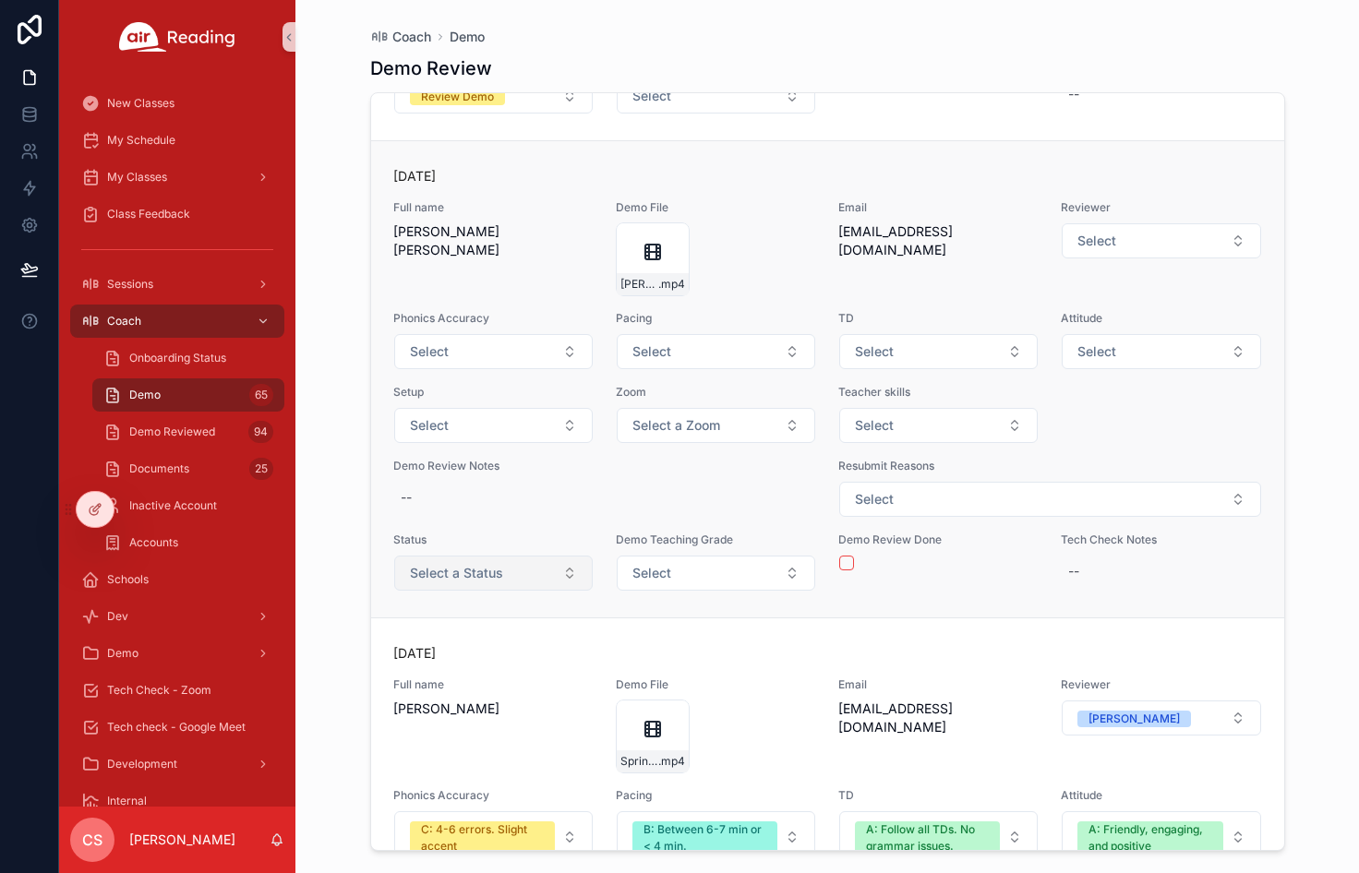
click at [566, 591] on button "Select a Status" at bounding box center [493, 573] width 198 height 35
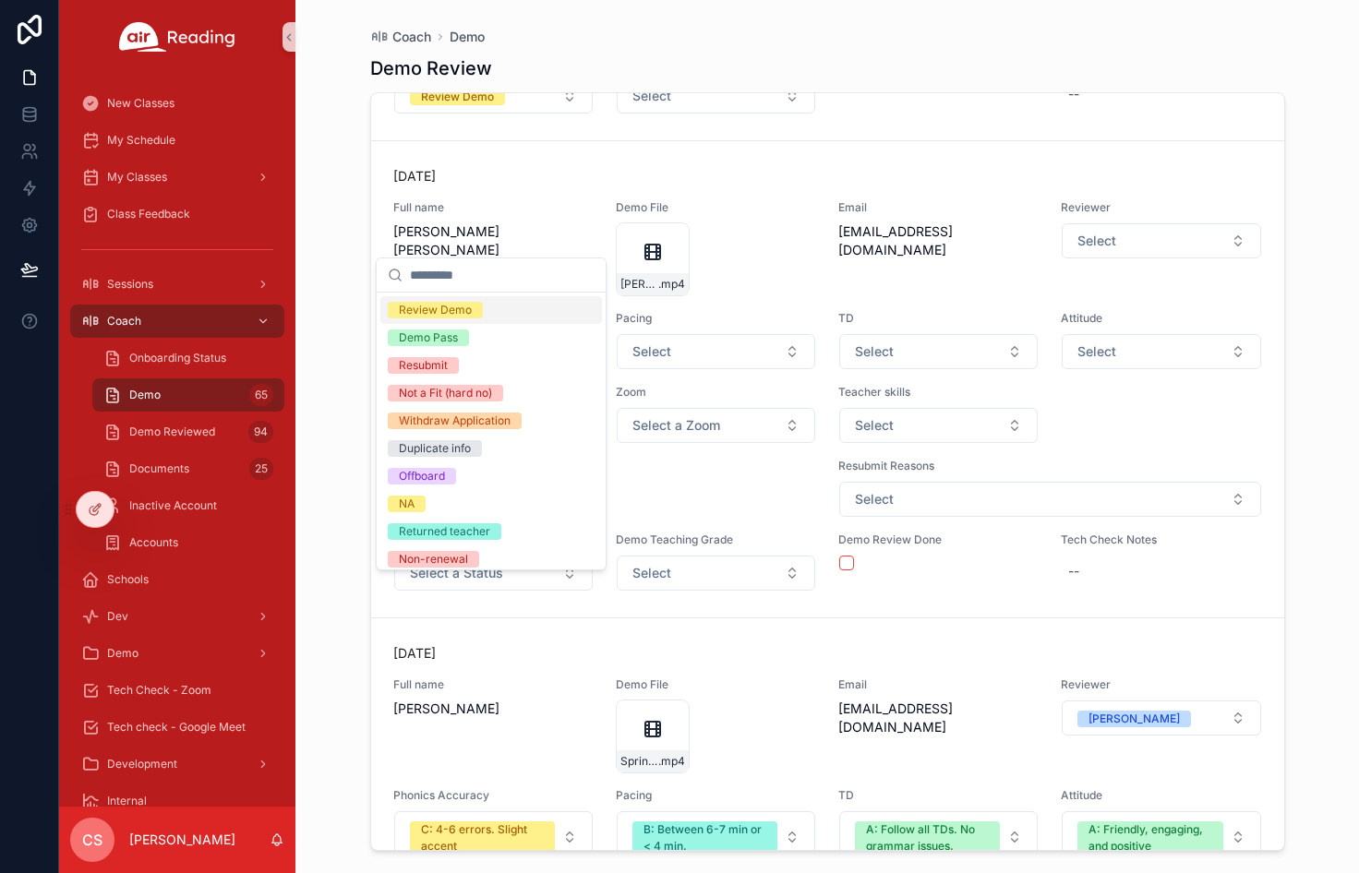
click at [492, 308] on div "Review Demo" at bounding box center [491, 310] width 222 height 28
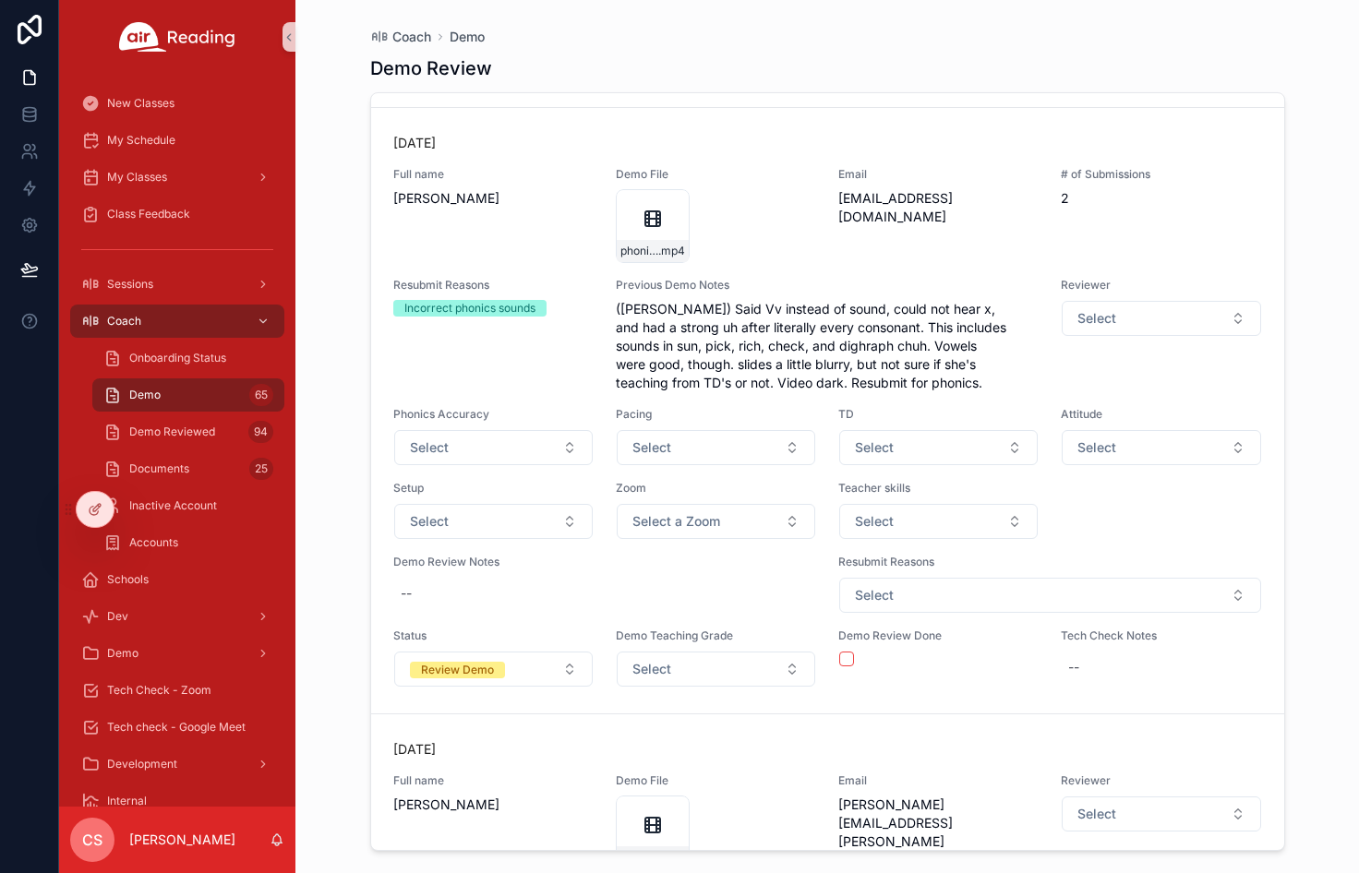
scroll to position [8717, 0]
